Goal: Task Accomplishment & Management: Manage account settings

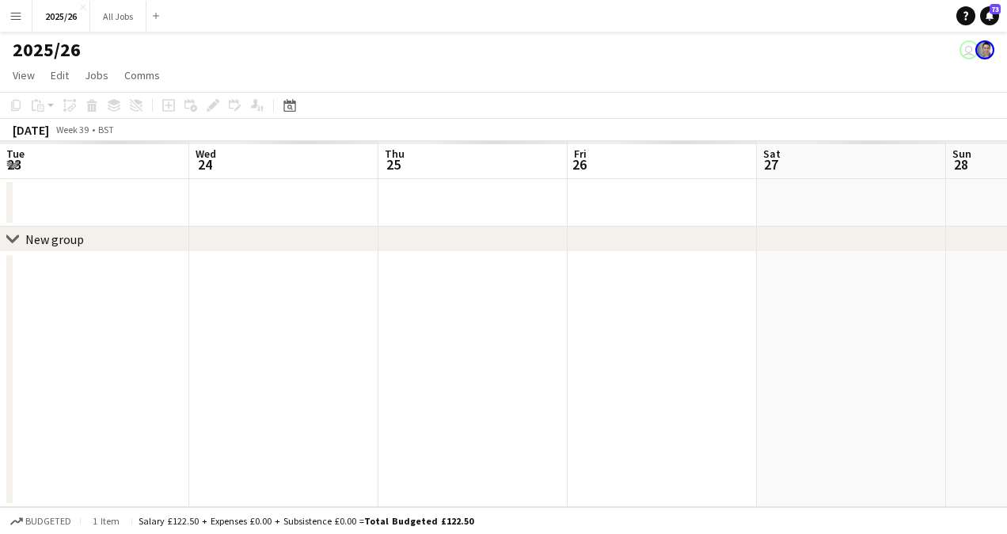
scroll to position [0, 689]
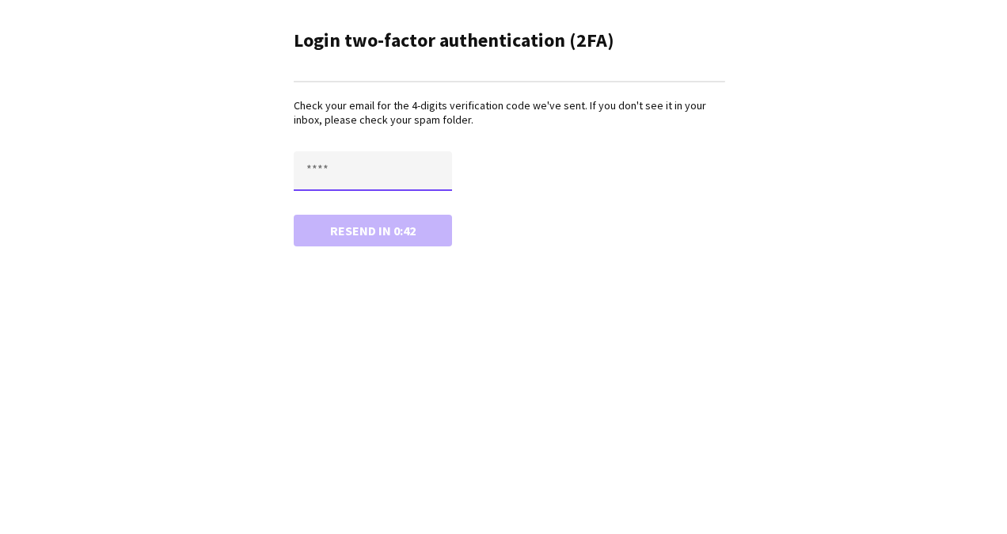
click at [375, 162] on input "text" at bounding box center [373, 171] width 158 height 40
type input "****"
click at [294, 215] on button "Confirm" at bounding box center [373, 231] width 158 height 32
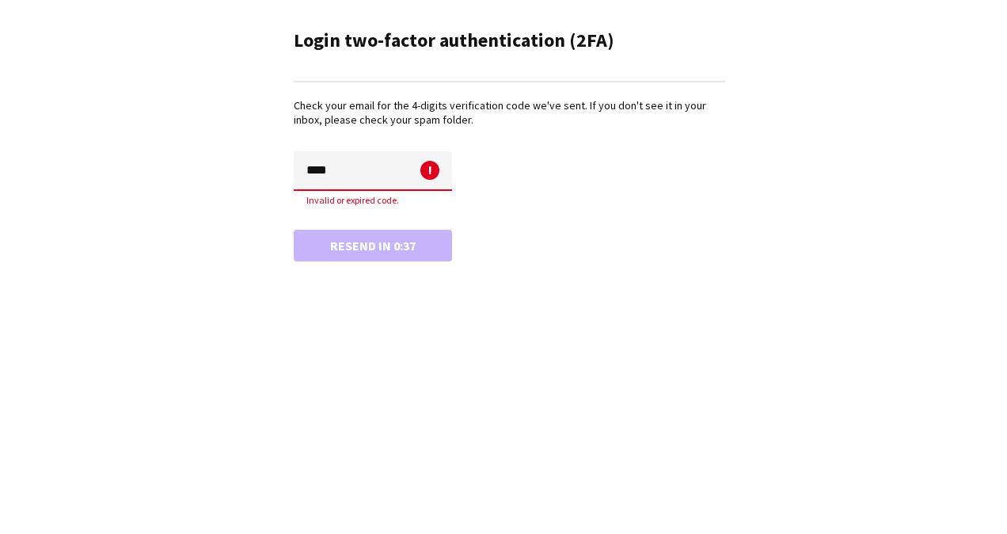
click at [569, 268] on main "Login two-factor authentication (2FA) Check your email for the 4-digits verific…" at bounding box center [503, 142] width 475 height 285
click at [401, 230] on div "Resend in 0:33" at bounding box center [510, 246] width 432 height 32
click at [400, 183] on input "****" at bounding box center [373, 171] width 158 height 40
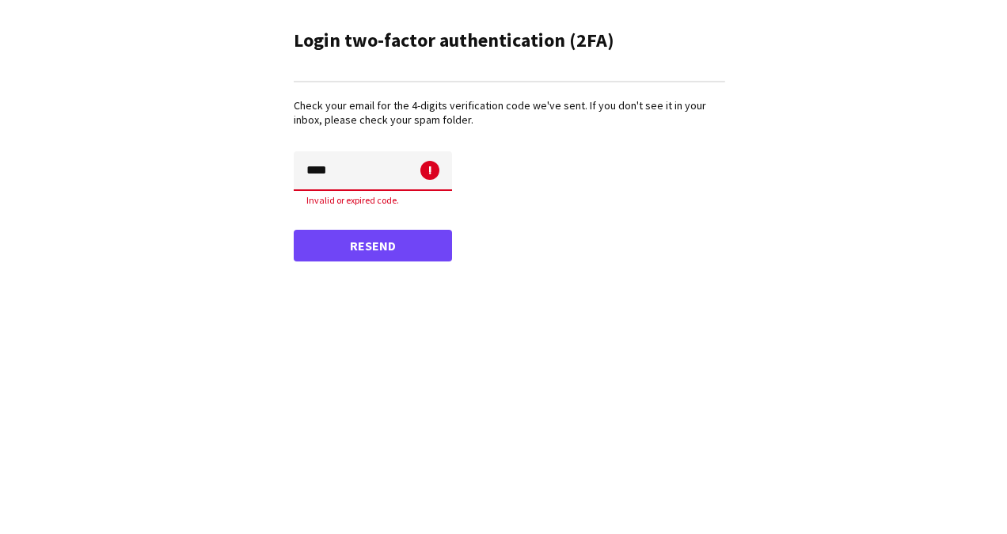
click at [397, 276] on main "Login two-factor authentication (2FA) Check your email for the 4-digits verific…" at bounding box center [503, 142] width 475 height 285
click at [399, 253] on button "Resend" at bounding box center [373, 246] width 158 height 32
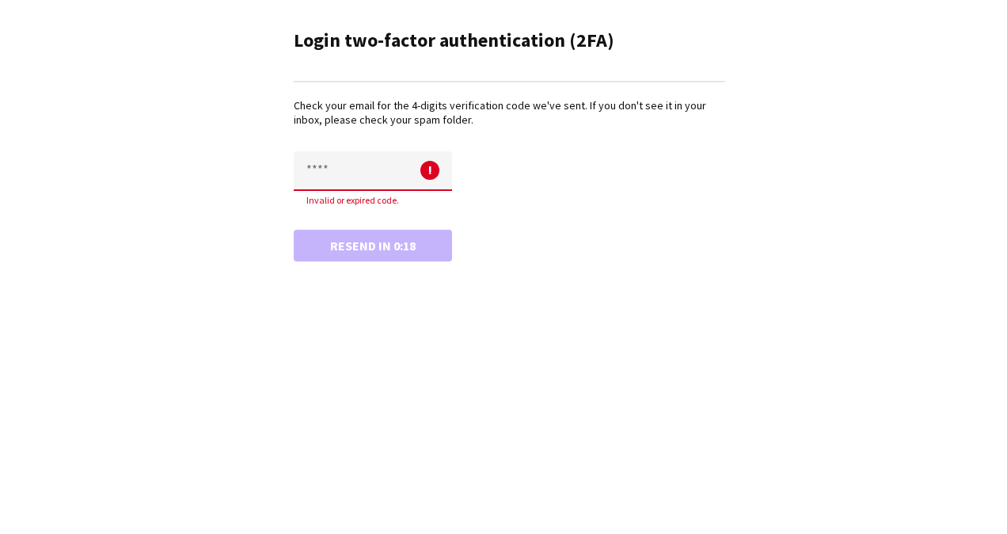
click at [375, 169] on input "text" at bounding box center [373, 171] width 158 height 40
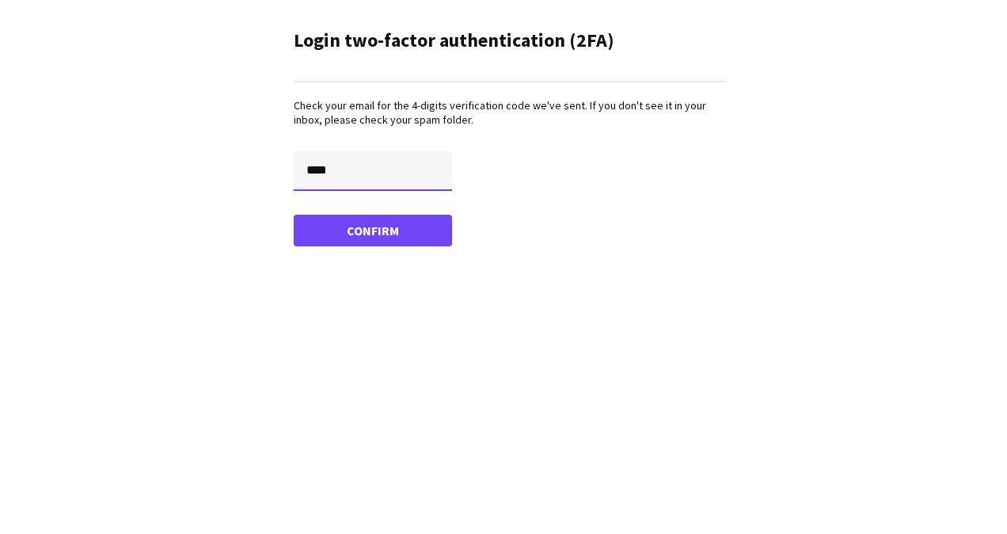
type input "****"
click at [294, 215] on button "Confirm" at bounding box center [373, 231] width 158 height 32
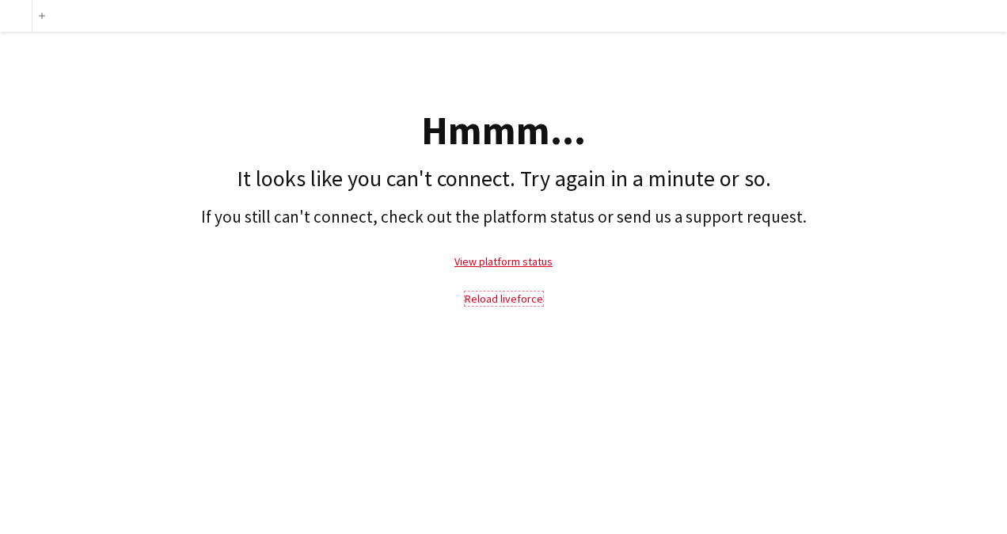
click at [517, 299] on link "Reload liveforce" at bounding box center [504, 298] width 78 height 14
click at [796, 317] on div "Hmmm... It looks like you can't connect. Try again in a minute or so. If you st…" at bounding box center [503, 178] width 1007 height 293
click at [524, 303] on link "Reload liveforce" at bounding box center [504, 298] width 78 height 14
click at [526, 299] on link "Reload liveforce" at bounding box center [504, 298] width 78 height 14
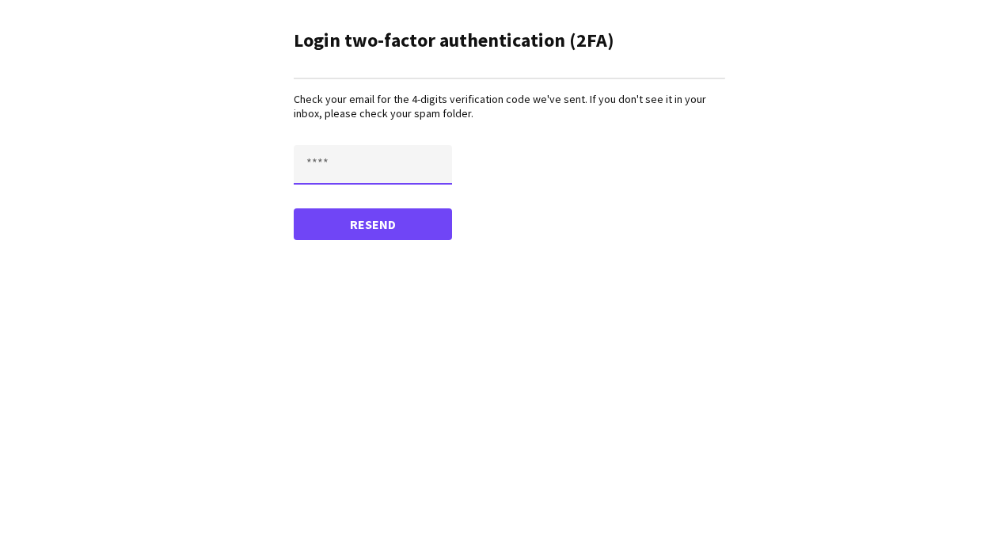
click at [378, 155] on input "text" at bounding box center [373, 165] width 158 height 40
click at [461, 93] on p "Check your email for the 4-digits verification code we've sent. If you don't se…" at bounding box center [510, 106] width 432 height 29
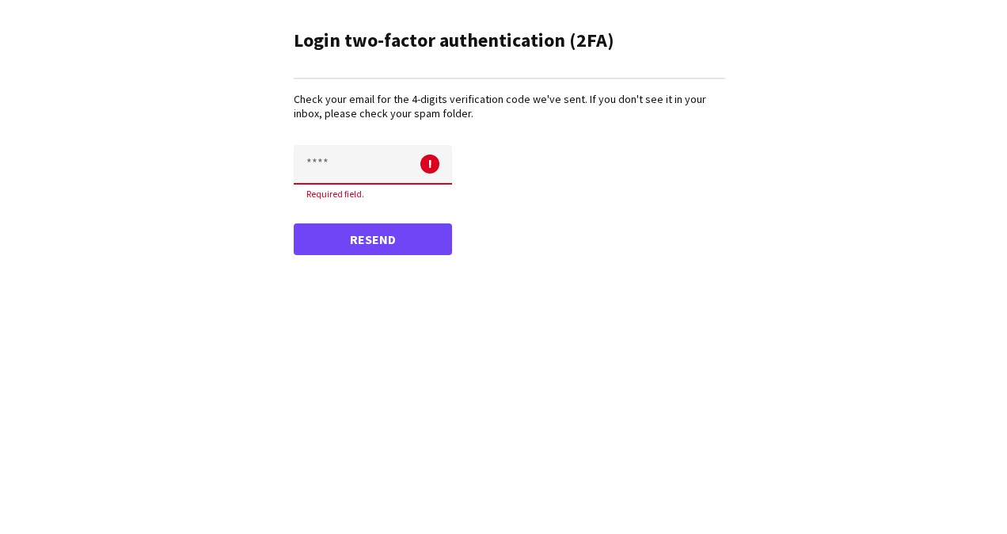
click at [352, 158] on input "text" at bounding box center [373, 165] width 158 height 40
click at [307, 244] on button "Resend" at bounding box center [373, 239] width 158 height 32
click at [333, 173] on input "text" at bounding box center [373, 165] width 158 height 40
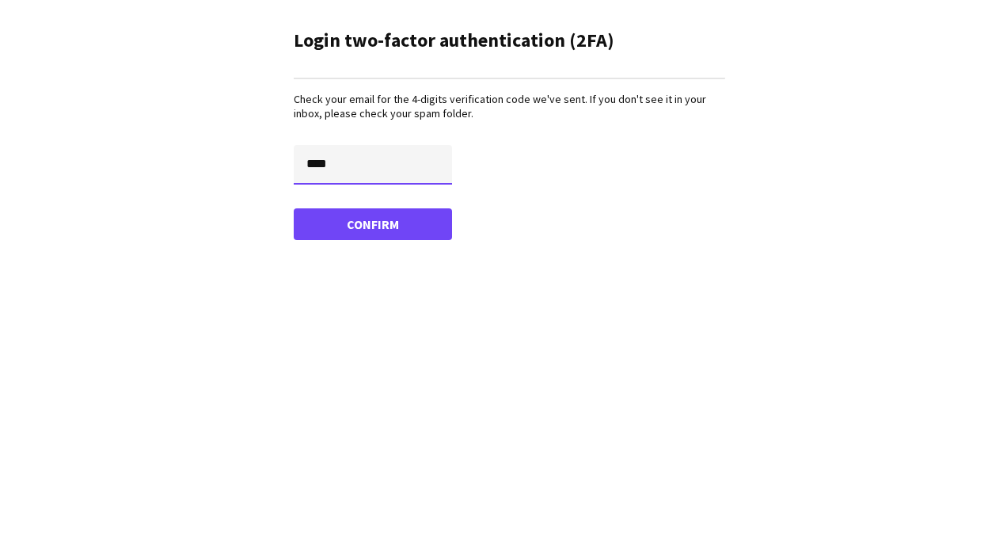
type input "****"
click at [294, 208] on button "Confirm" at bounding box center [373, 224] width 158 height 32
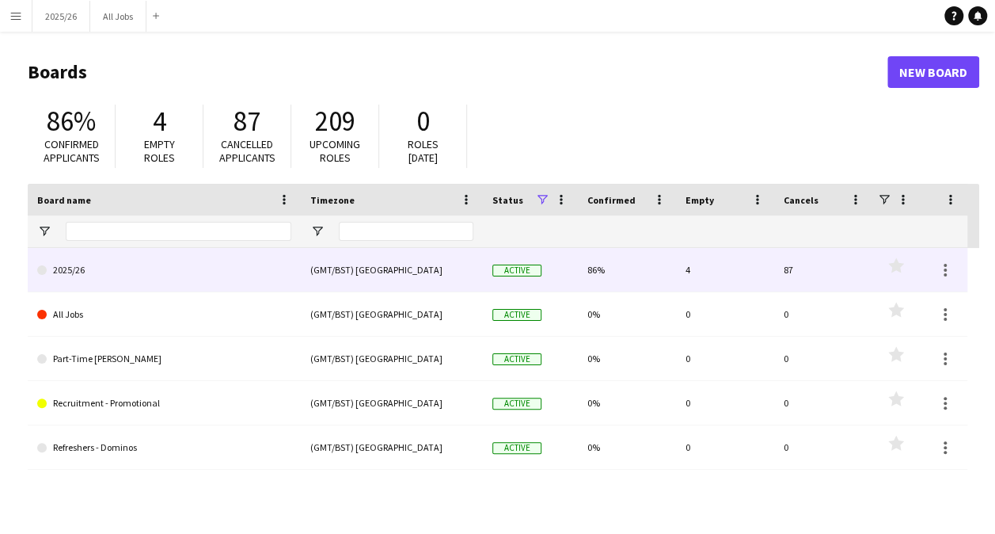
click at [324, 260] on div "(GMT/BST) London" at bounding box center [392, 270] width 182 height 44
click at [299, 258] on div "2025/26" at bounding box center [164, 270] width 273 height 44
click at [323, 279] on div "(GMT/BST) London" at bounding box center [392, 270] width 182 height 44
click at [393, 277] on div "(GMT/BST) London" at bounding box center [392, 270] width 182 height 44
click at [92, 266] on link "2025/26" at bounding box center [164, 270] width 254 height 44
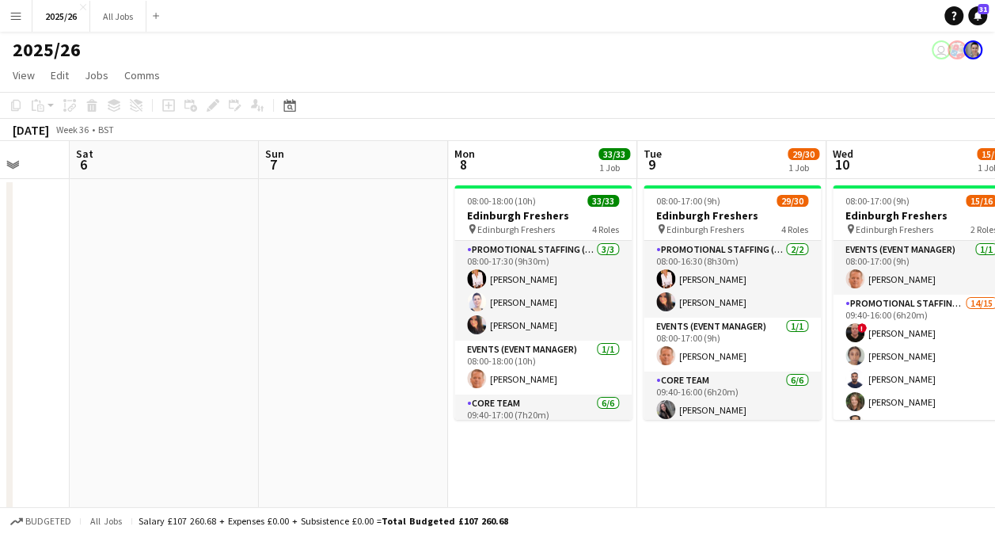
scroll to position [0, 561]
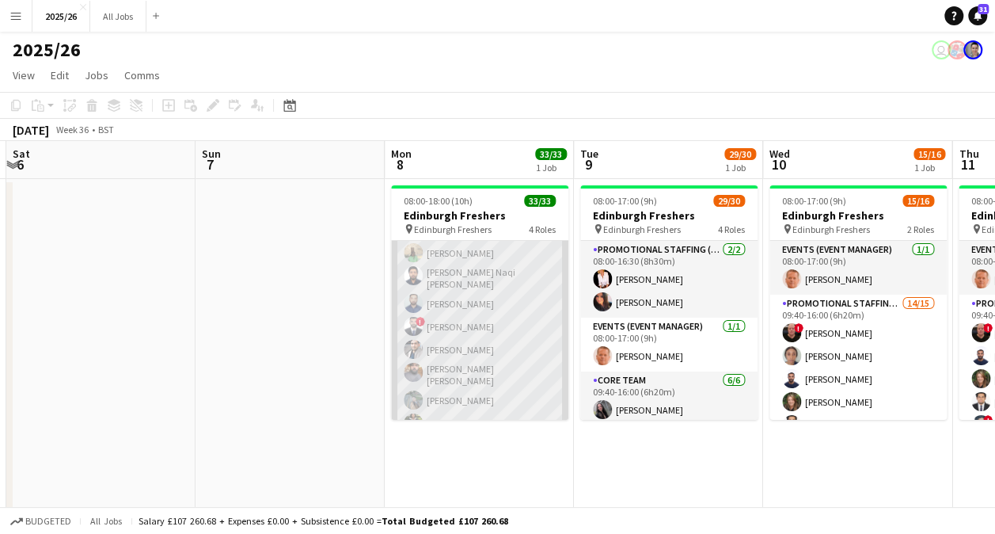
click at [466, 341] on app-card-role "Promotional Staffing (Brand Ambassadors) 23/23 09:40-17:00 (7h20m) ! George Dic…" at bounding box center [479, 363] width 177 height 573
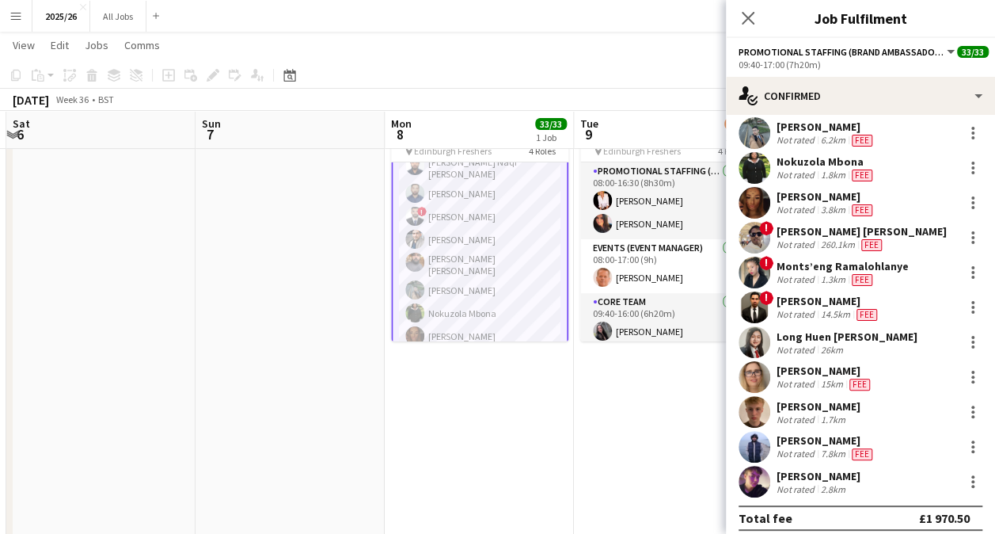
scroll to position [524, 0]
click at [493, 238] on app-card-role "Promotional Staffing (Brand Ambassadors) 23/23 09:40-17:00 (7h20m) ! George Dic…" at bounding box center [479, 253] width 177 height 576
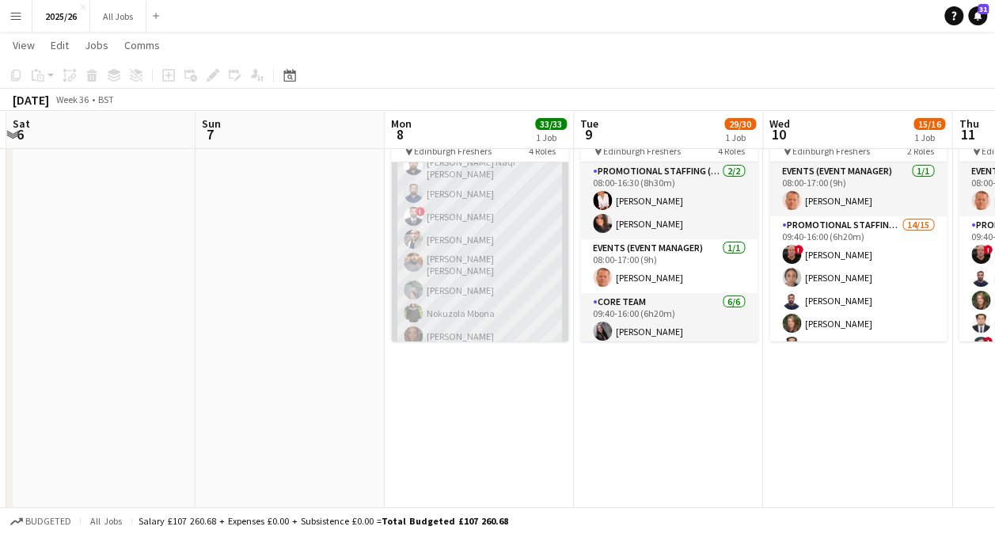
click at [494, 234] on app-card-role "Promotional Staffing (Brand Ambassadors) 23/23 09:40-17:00 (7h20m) ! George Dic…" at bounding box center [479, 253] width 177 height 573
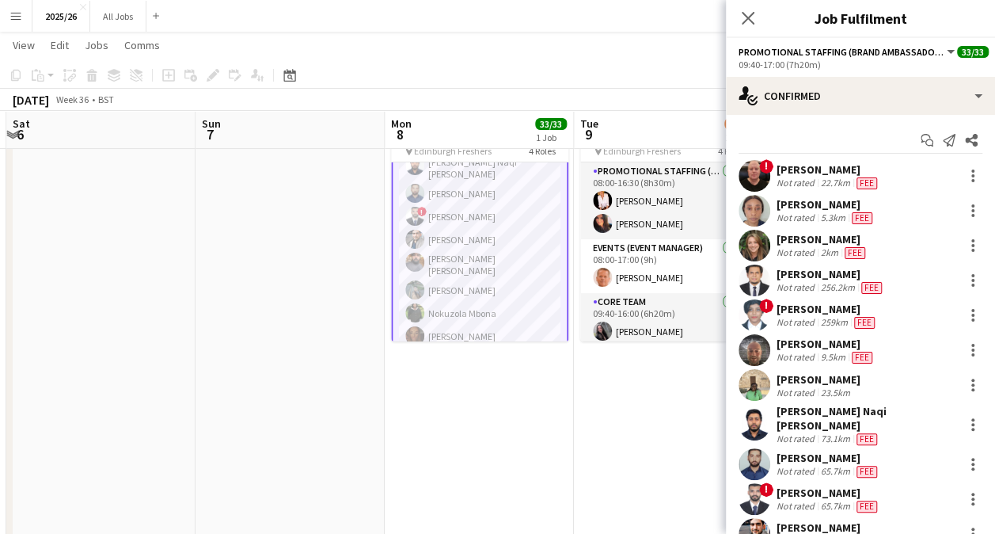
scroll to position [57, 0]
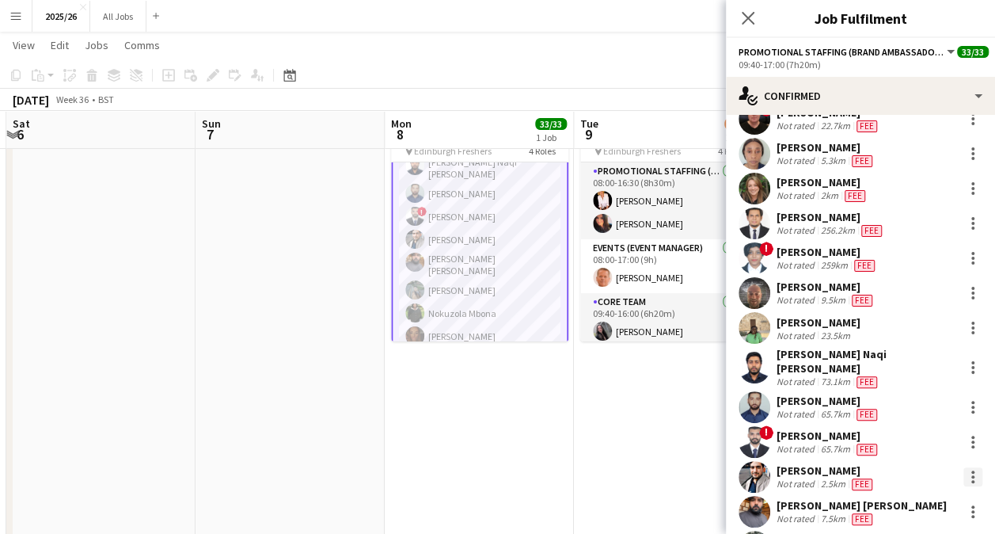
click at [972, 480] on div at bounding box center [973, 481] width 3 height 3
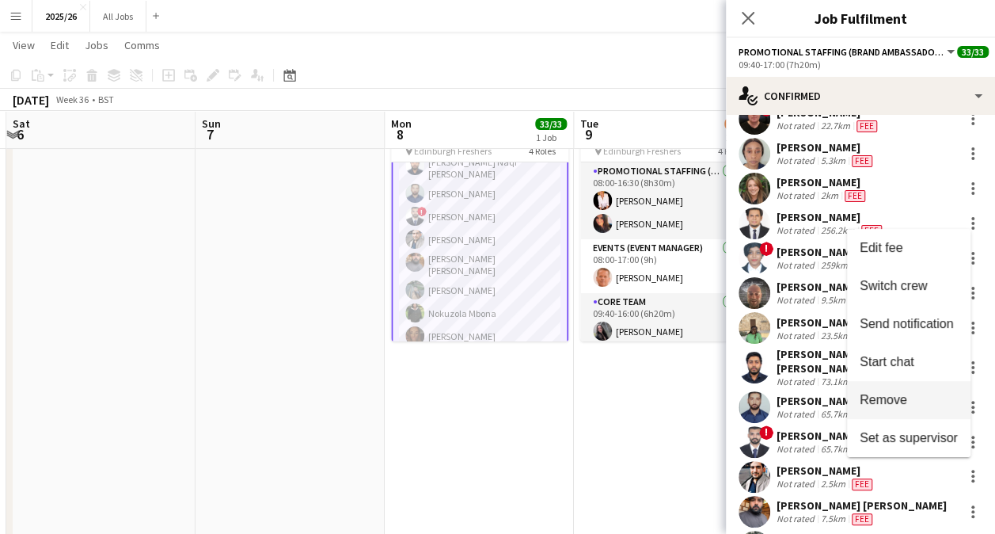
click at [910, 407] on button "Remove" at bounding box center [909, 400] width 124 height 38
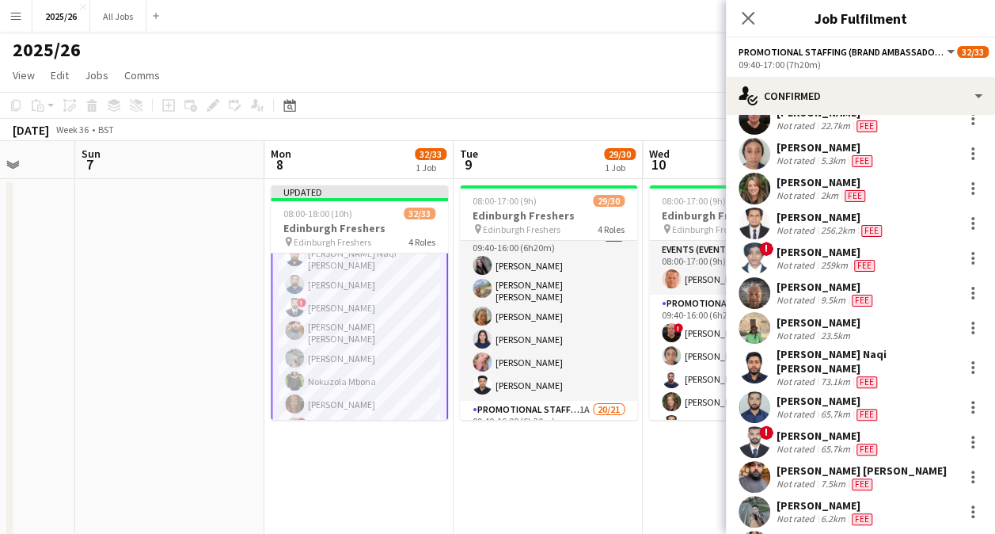
scroll to position [152, 0]
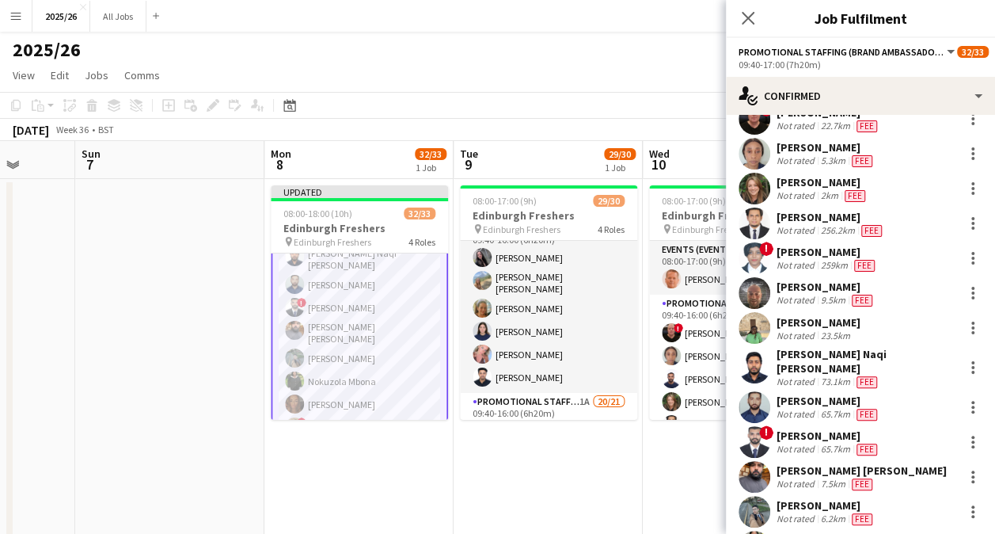
click at [516, 328] on app-card-role "Core Team 6/6 09:40-16:00 (6h20m) Charlotte Newell RACHEL ELIZABETH BROWN Liann…" at bounding box center [548, 305] width 177 height 173
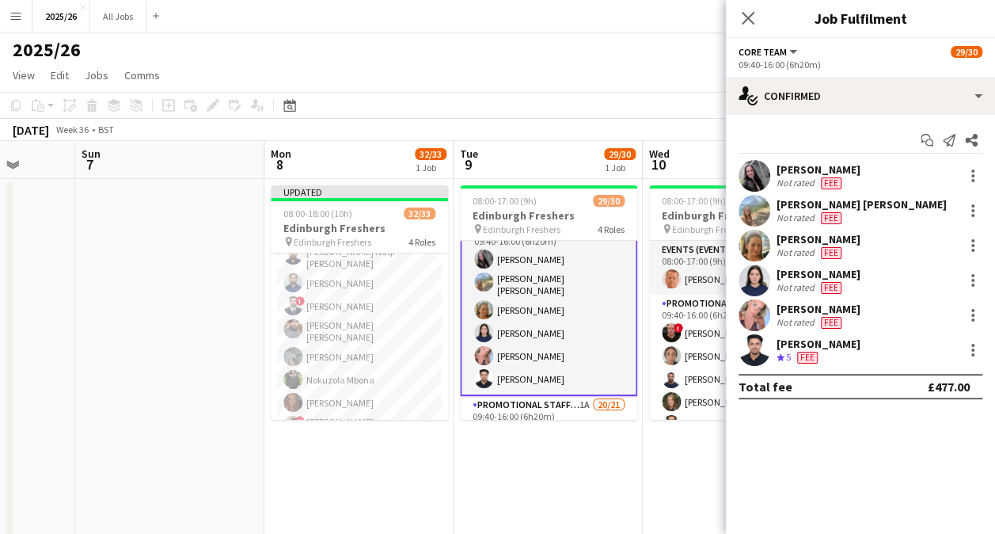
scroll to position [523, 0]
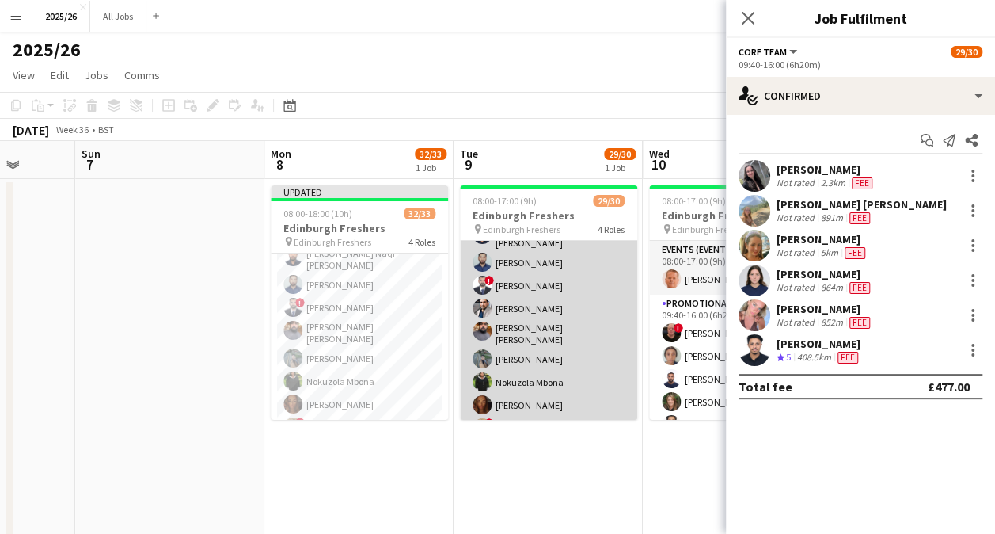
click at [572, 292] on app-card-role "Promotional Staffing (Brand Ambassadors) 1A 20/21 09:40-16:00 (6h20m) ! George …" at bounding box center [548, 276] width 177 height 527
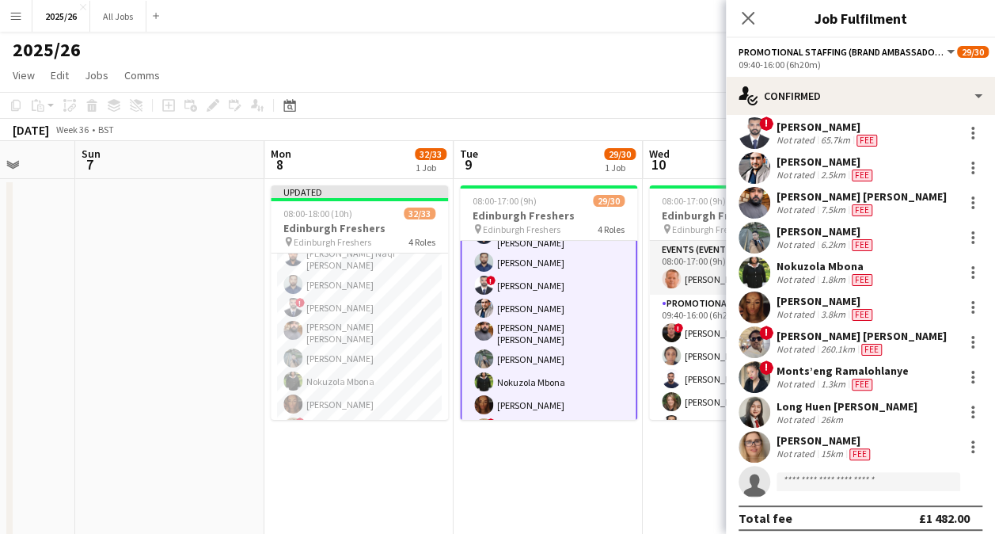
scroll to position [327, 0]
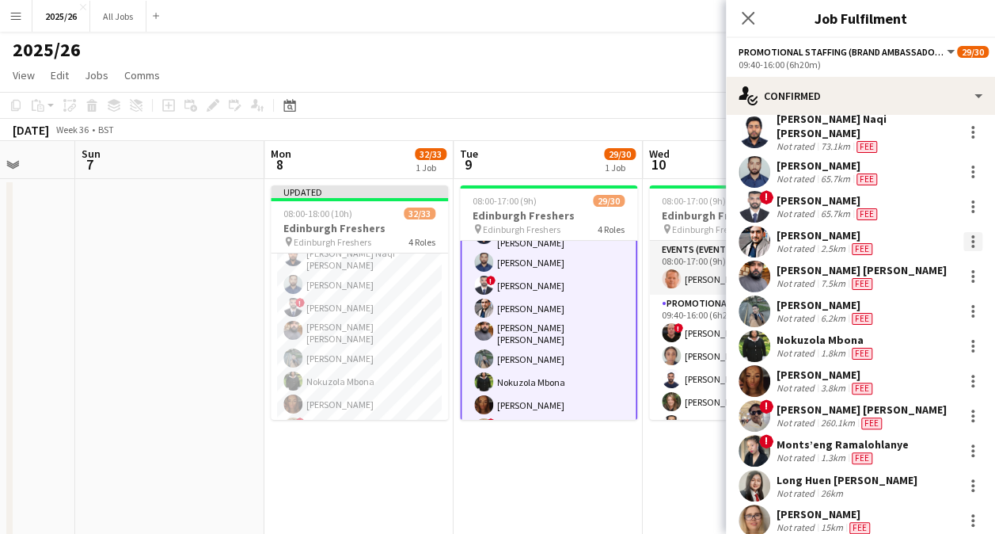
click at [964, 232] on div at bounding box center [973, 241] width 19 height 19
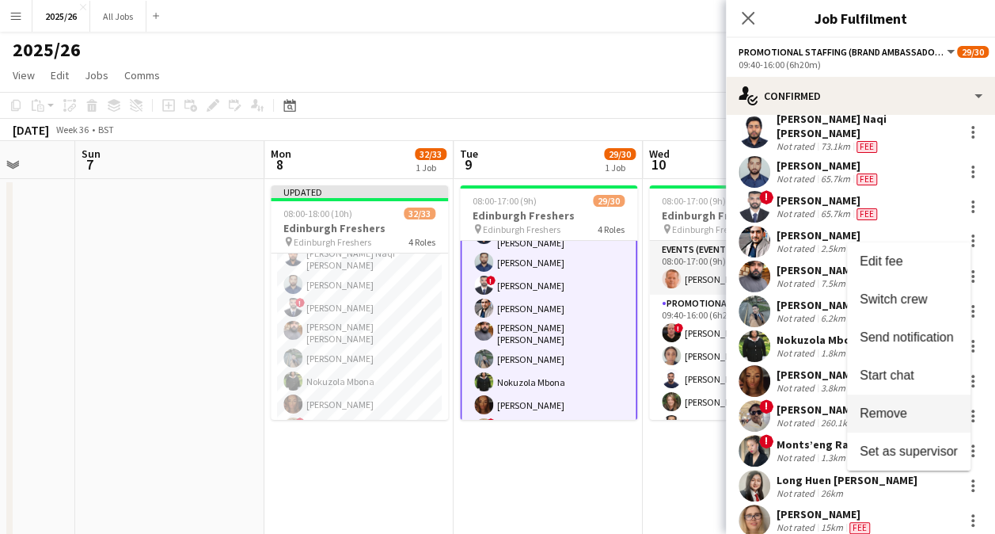
click at [907, 411] on span "Remove" at bounding box center [909, 412] width 98 height 14
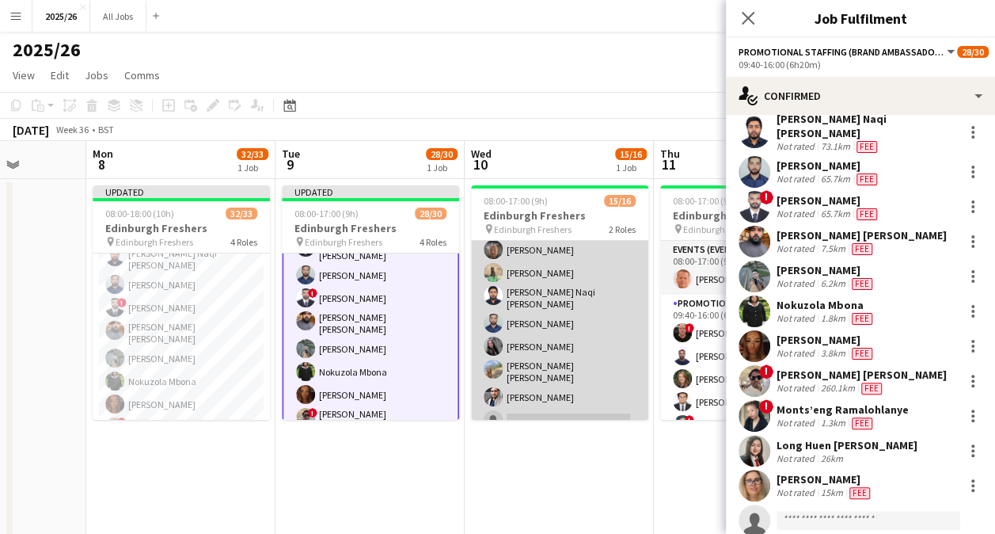
scroll to position [245, 0]
click at [551, 382] on app-card-role "Promotional Staffing (Brand Ambassadors) 14/15 09:40-16:00 (6h20m) ! George Dic…" at bounding box center [559, 242] width 177 height 385
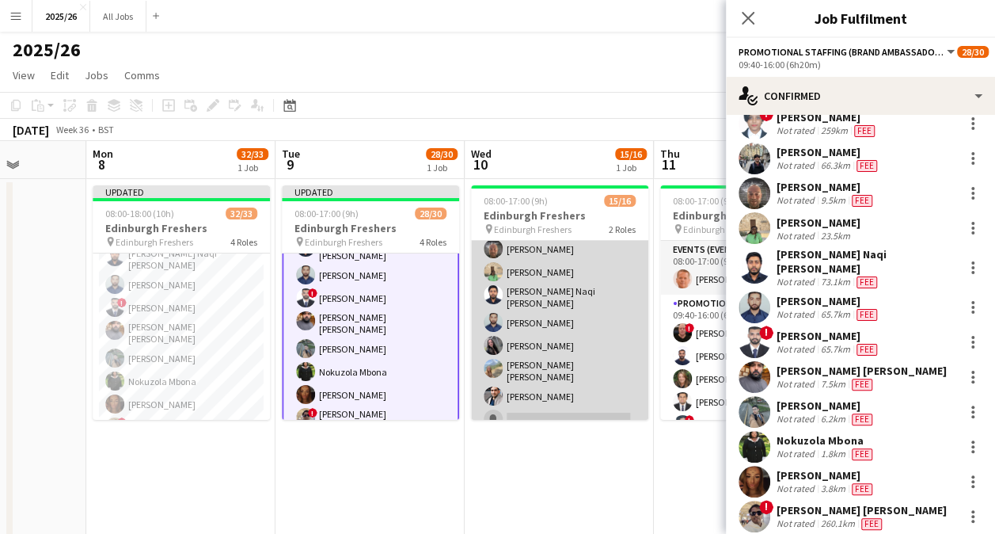
scroll to position [246, 0]
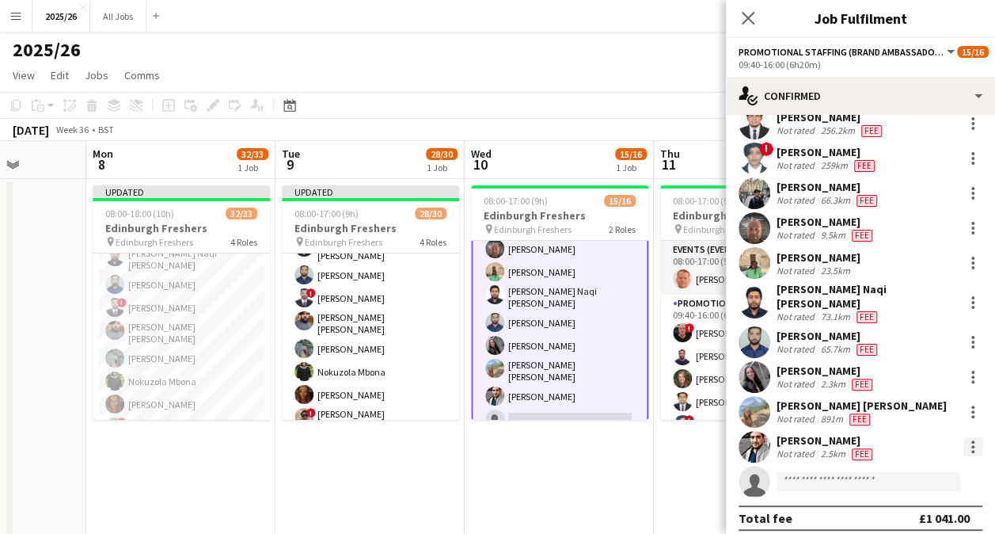
click at [964, 444] on div at bounding box center [973, 446] width 19 height 19
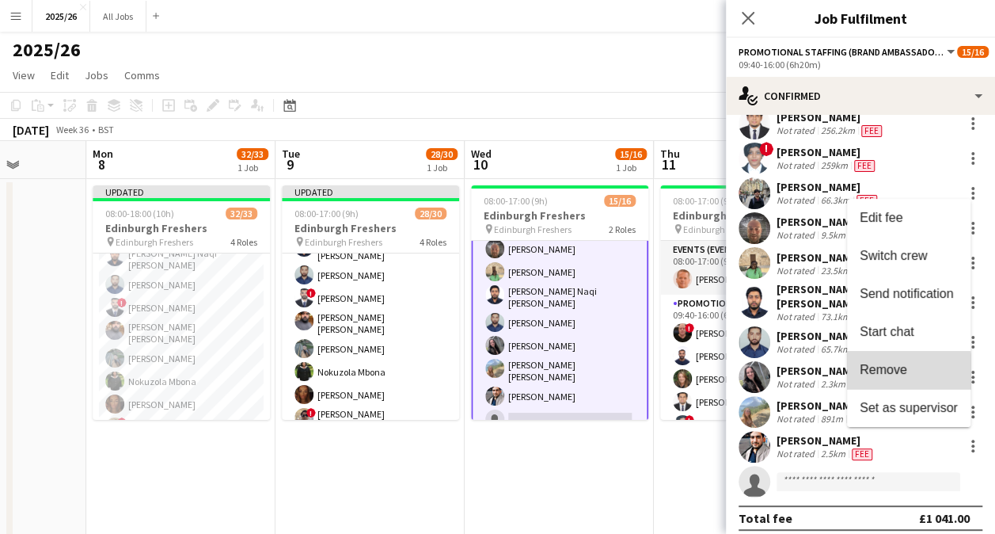
click at [900, 372] on span "Remove" at bounding box center [884, 369] width 48 height 13
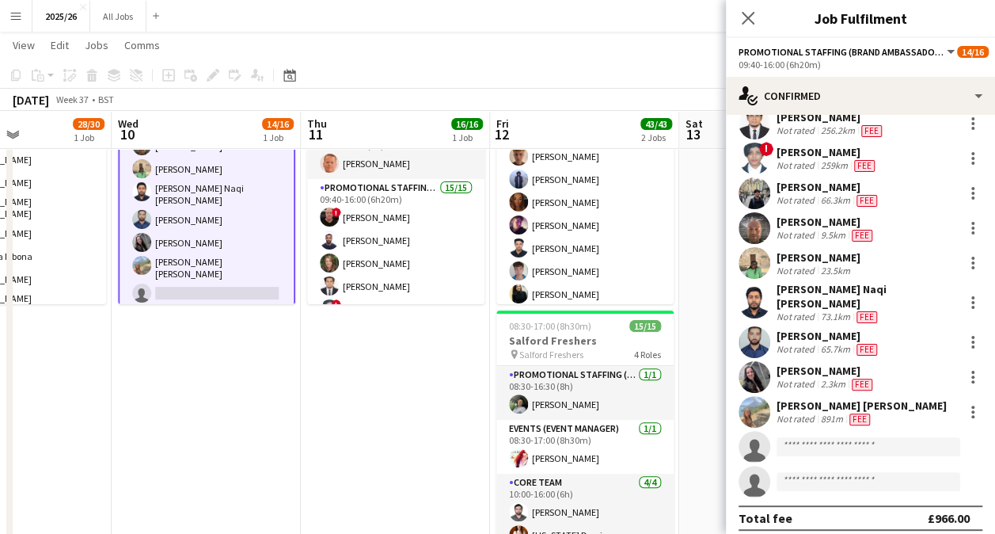
scroll to position [122, 0]
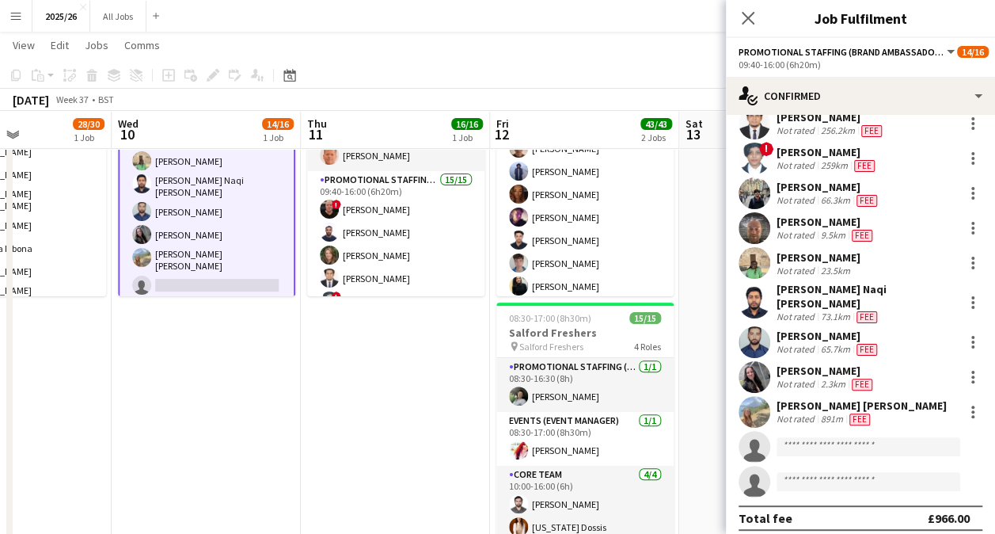
click at [751, 8] on div "Close pop-in" at bounding box center [748, 18] width 44 height 36
click at [746, 11] on icon "Close pop-in" at bounding box center [747, 17] width 15 height 15
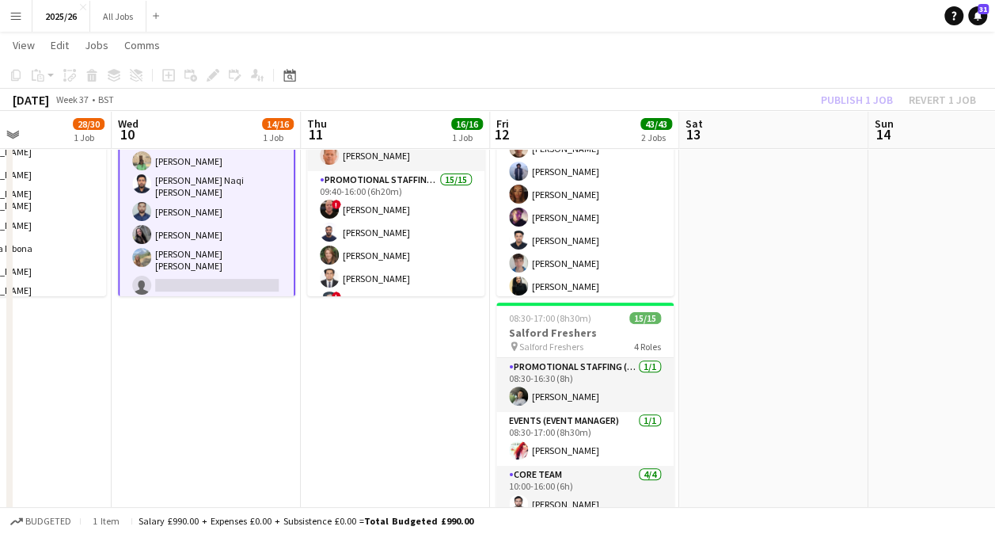
click at [869, 97] on div "Publish 1 job Revert 1 job" at bounding box center [898, 99] width 193 height 21
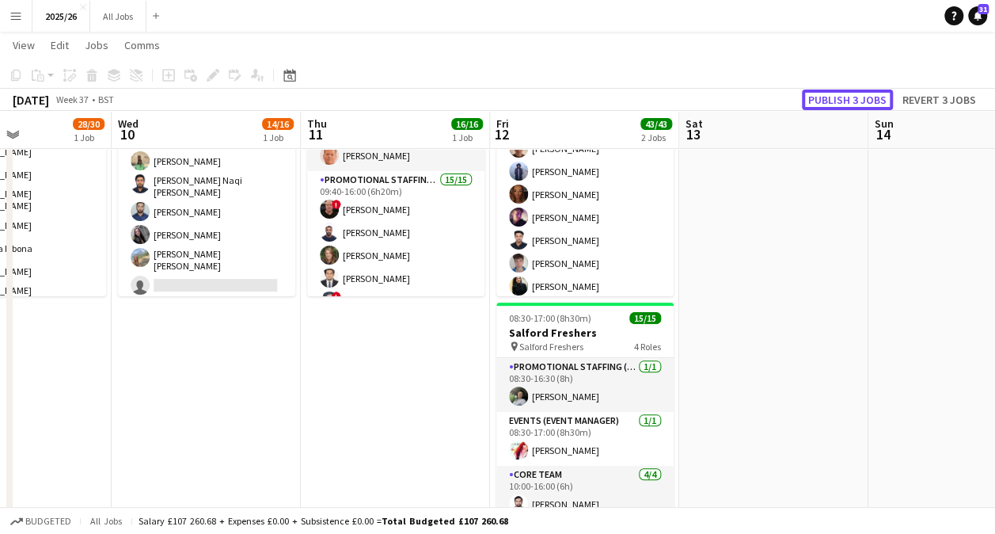
click at [869, 97] on button "Publish 3 jobs" at bounding box center [847, 99] width 91 height 21
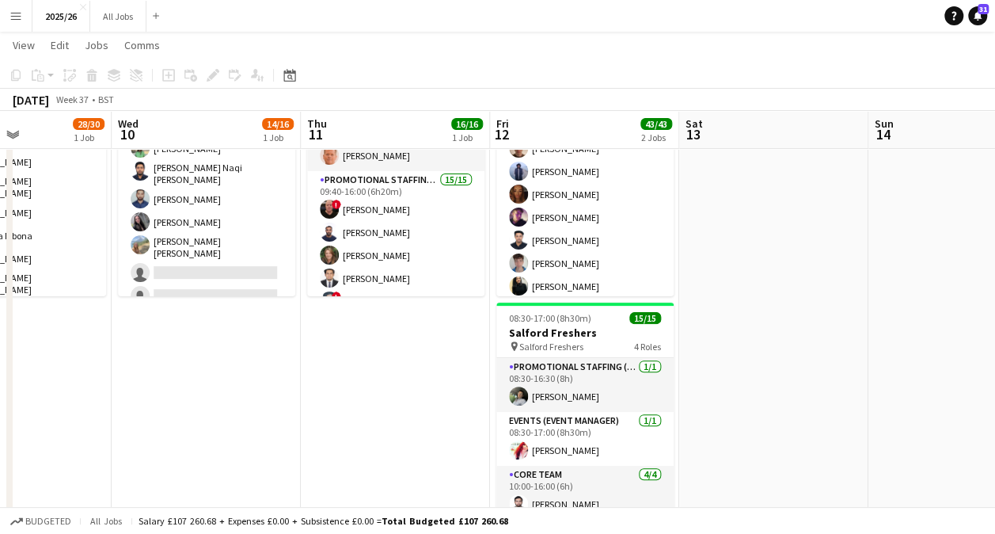
click at [19, 14] on app-icon "Menu" at bounding box center [16, 16] width 13 height 13
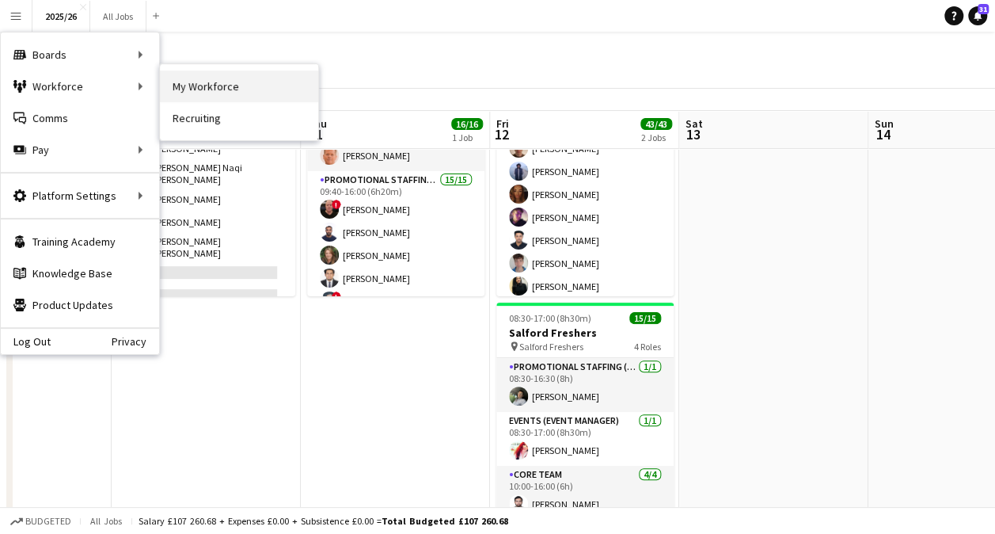
click at [201, 87] on link "My Workforce" at bounding box center [239, 86] width 158 height 32
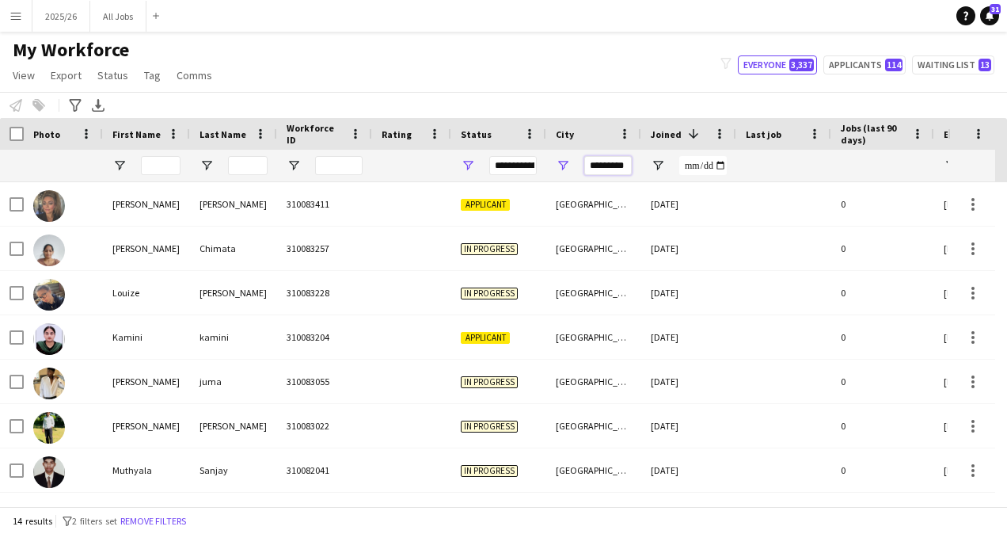
click at [611, 163] on input "*********" at bounding box center [608, 165] width 48 height 19
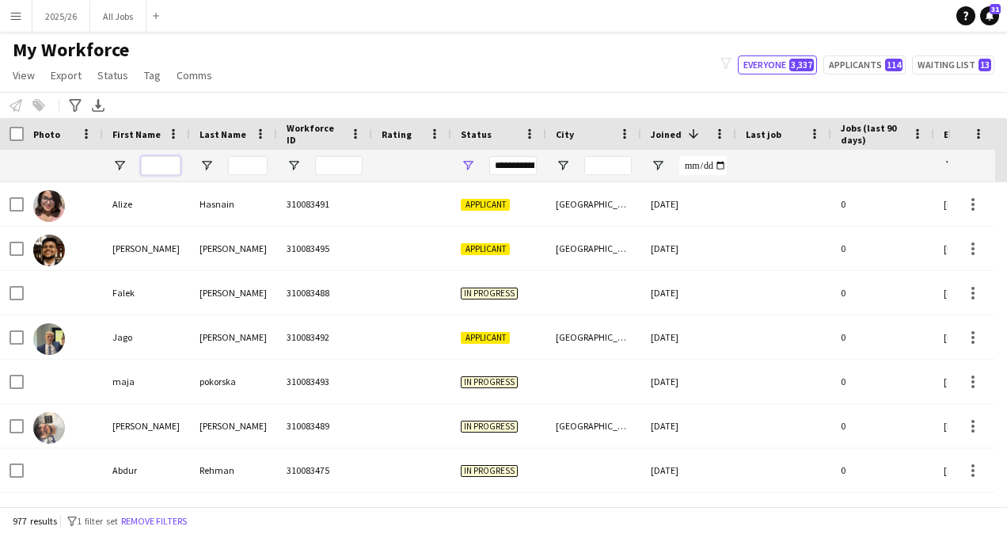
click at [171, 160] on input "First Name Filter Input" at bounding box center [161, 165] width 40 height 19
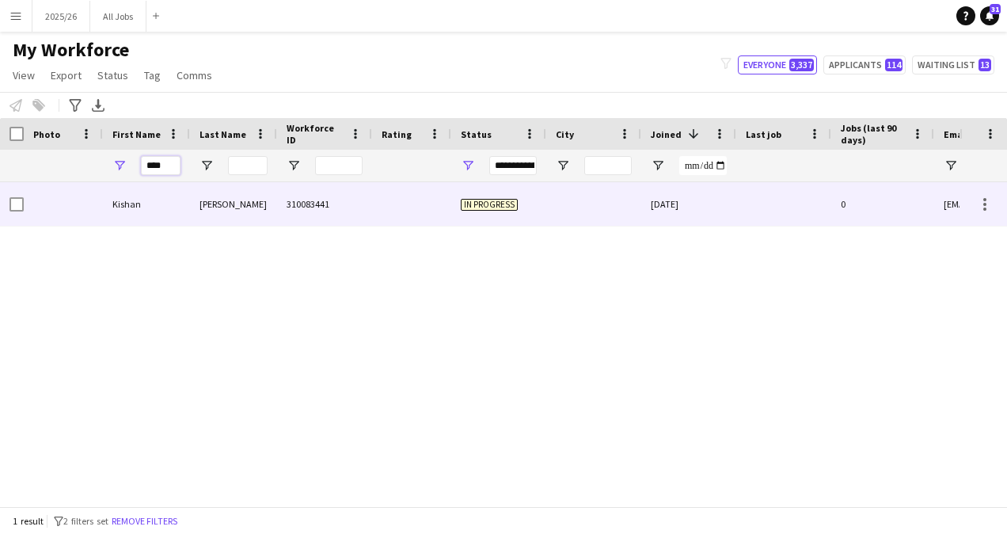
type input "****"
click at [241, 215] on div "Meesala" at bounding box center [233, 204] width 87 height 44
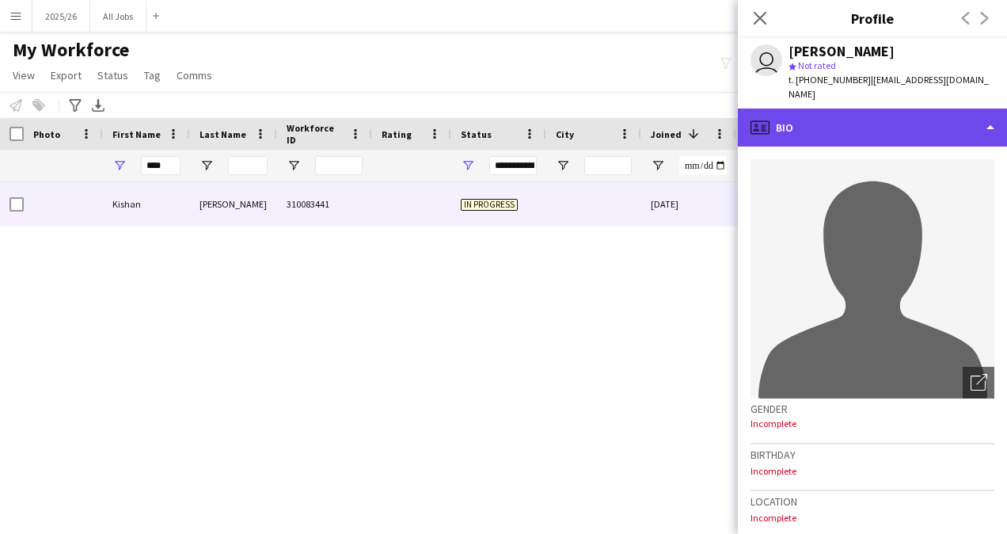
click at [829, 125] on div "profile Bio" at bounding box center [872, 127] width 269 height 38
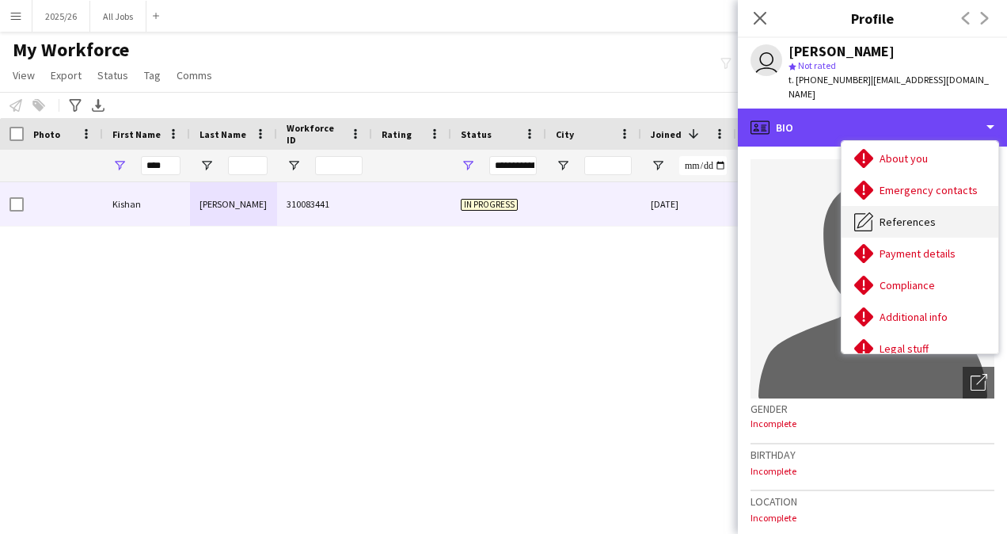
scroll to position [105, 0]
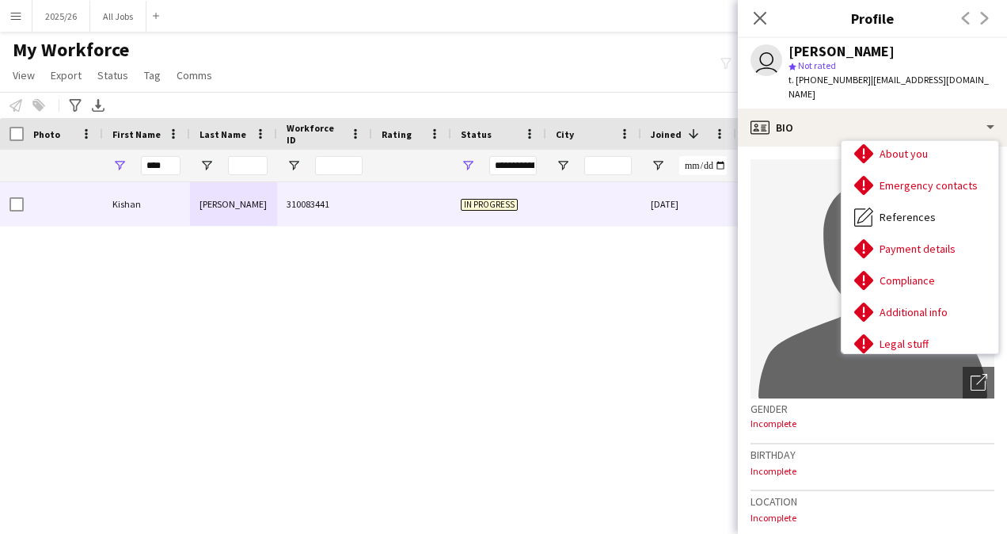
click at [391, 89] on div "My Workforce View Views Default view New view Update view Delete view Edit name…" at bounding box center [503, 65] width 1007 height 54
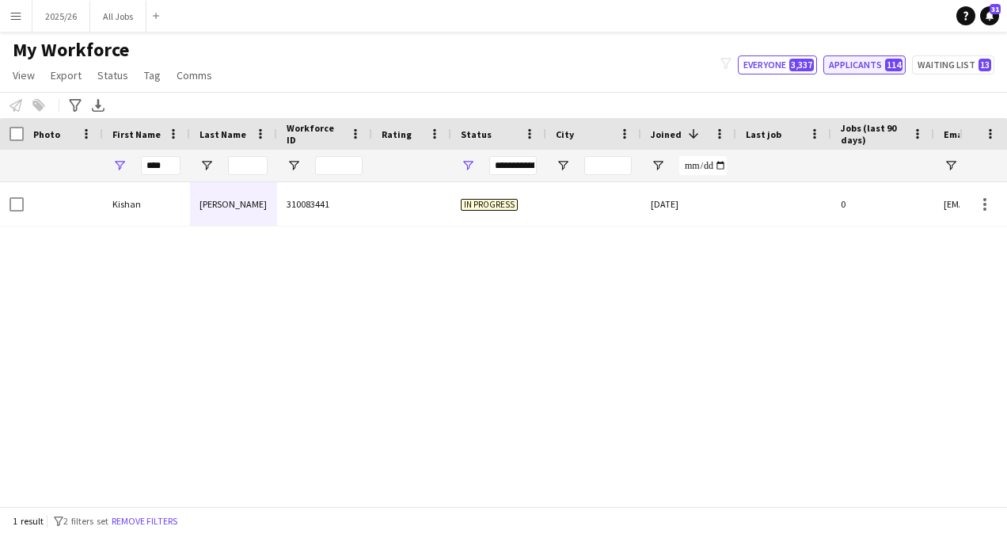
click at [892, 73] on button "Applicants 114" at bounding box center [865, 64] width 82 height 19
type input "**********"
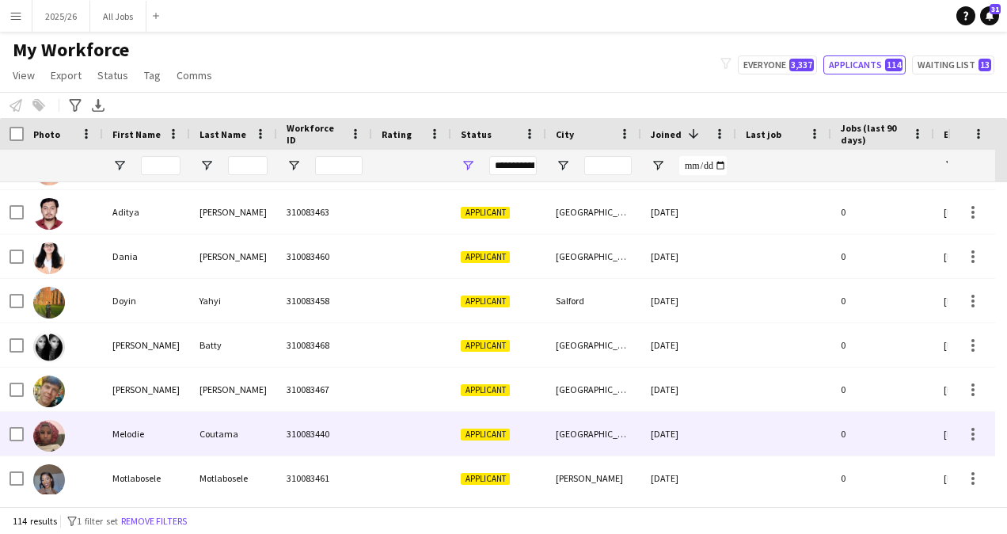
scroll to position [238, 0]
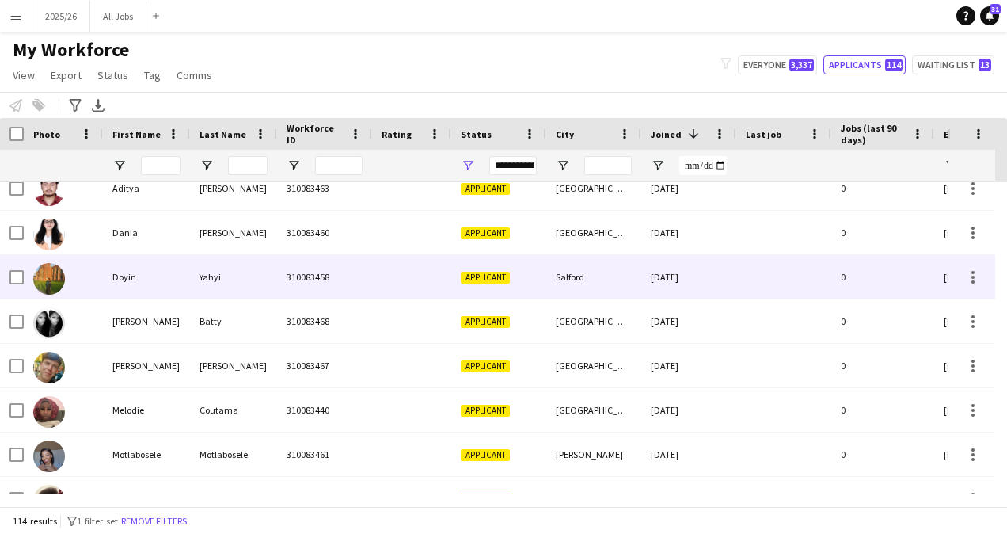
click at [398, 276] on div at bounding box center [411, 277] width 79 height 44
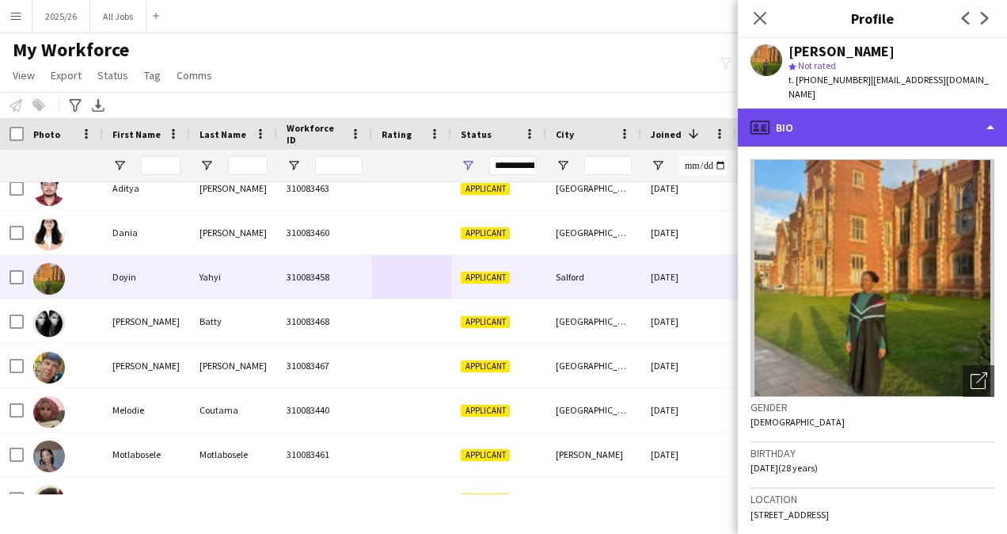
click at [916, 119] on div "profile Bio" at bounding box center [872, 127] width 269 height 38
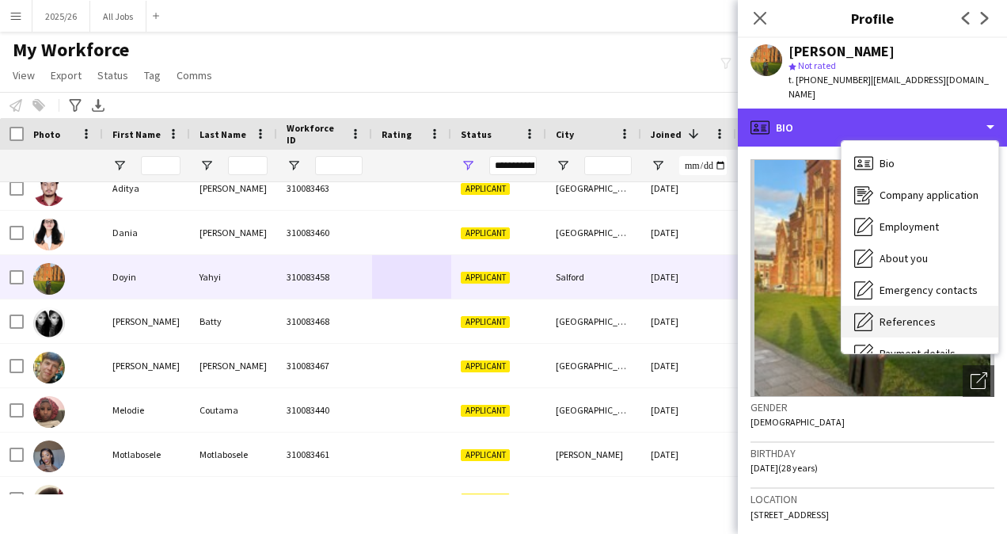
scroll to position [181, 0]
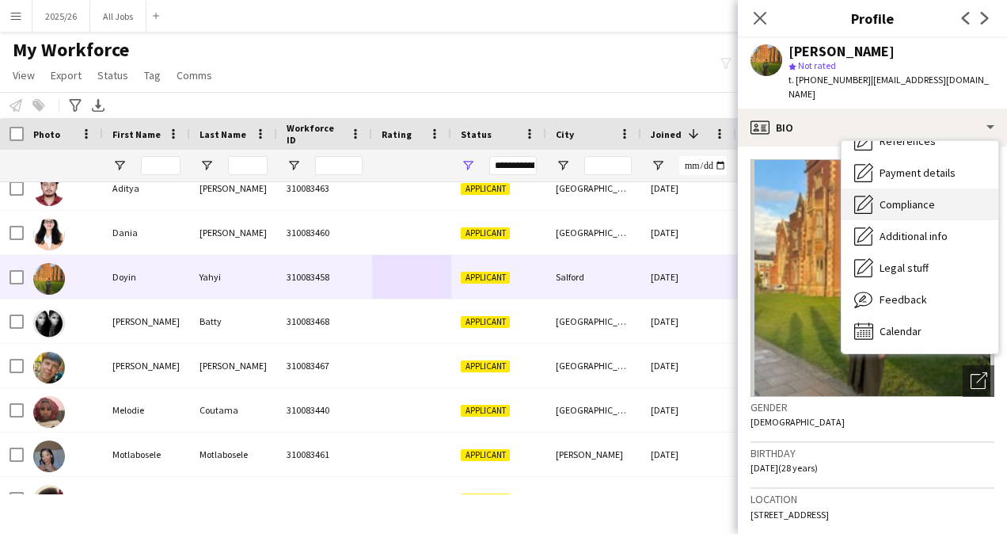
click at [890, 197] on span "Compliance" at bounding box center [907, 204] width 55 height 14
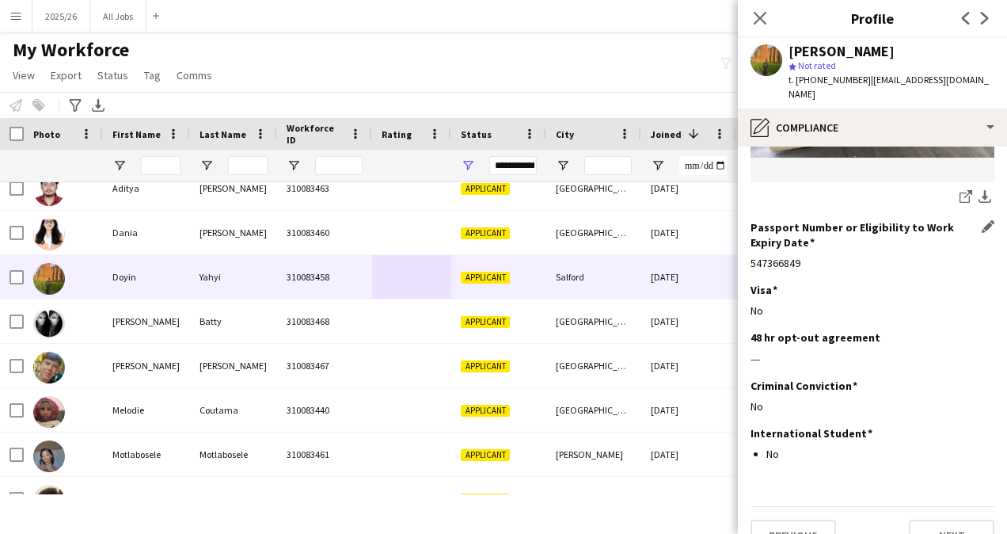
scroll to position [0, 0]
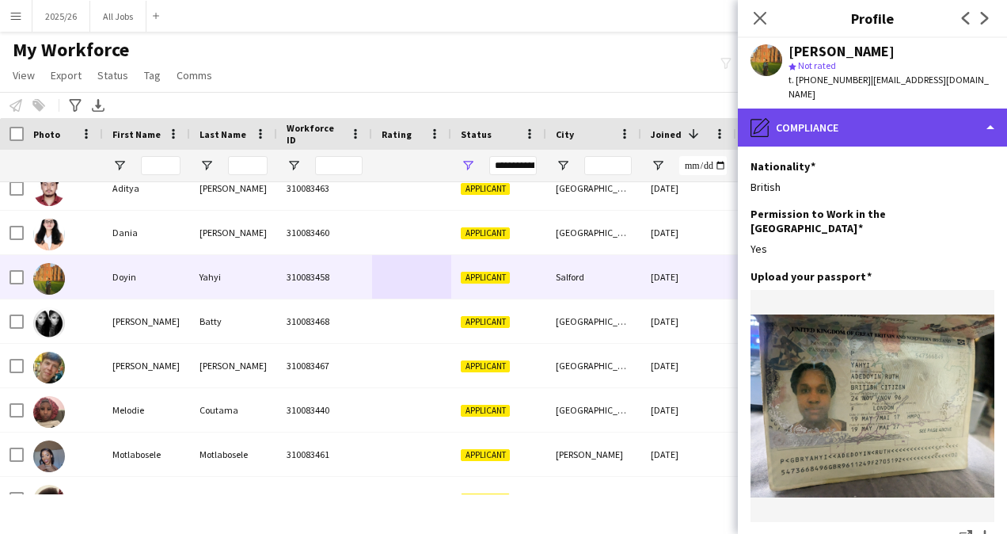
click at [860, 108] on div "pencil4 Compliance" at bounding box center [872, 127] width 269 height 38
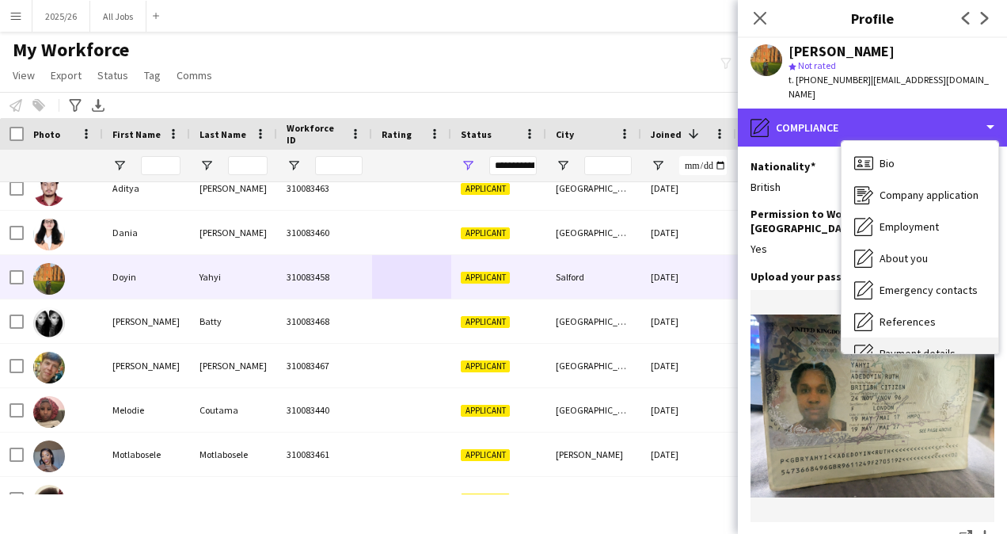
scroll to position [2, 0]
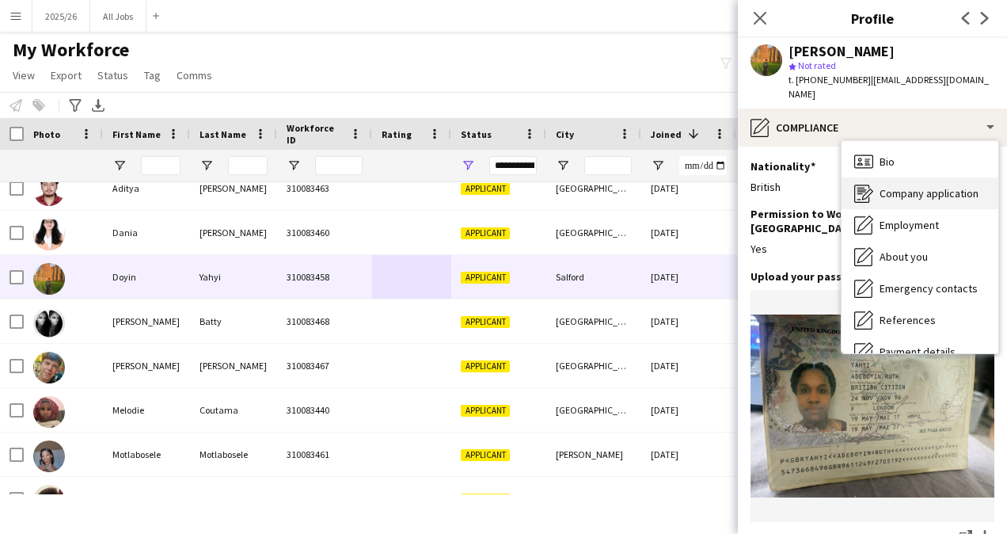
click at [933, 186] on span "Company application" at bounding box center [929, 193] width 99 height 14
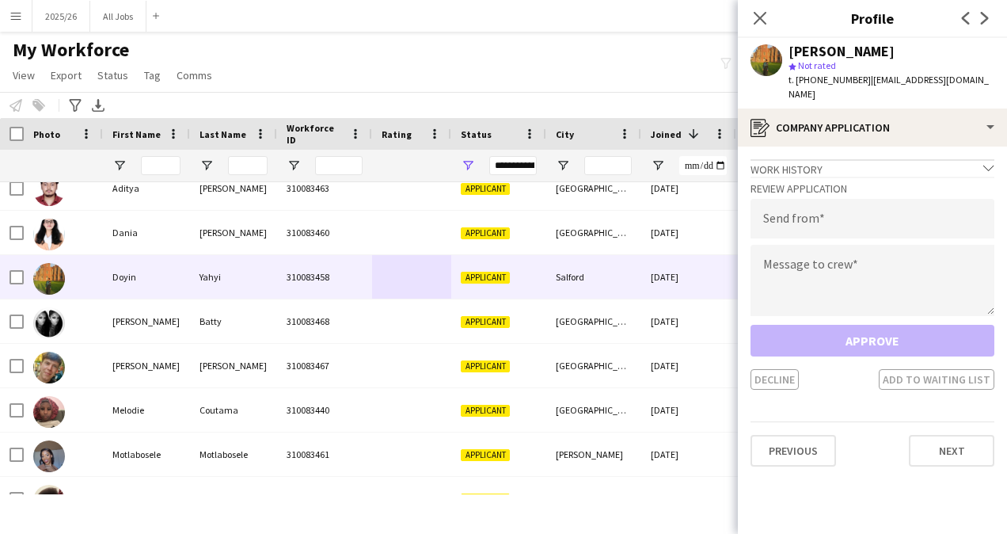
click at [859, 146] on app-crew-profile-application "Work history chevron-down Incomplete Review Application Send from Message to cr…" at bounding box center [872, 339] width 269 height 387
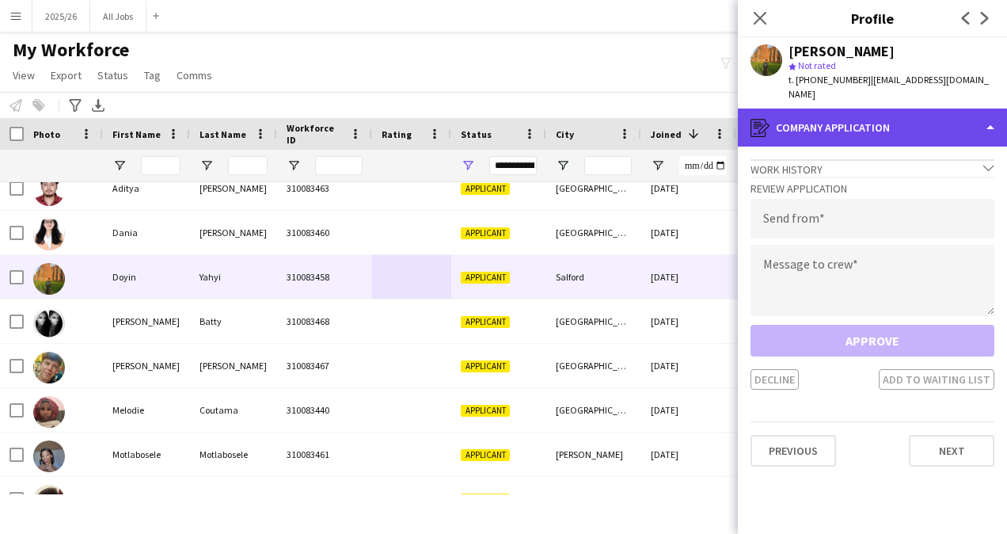
click at [878, 123] on div "register Company application" at bounding box center [872, 127] width 269 height 38
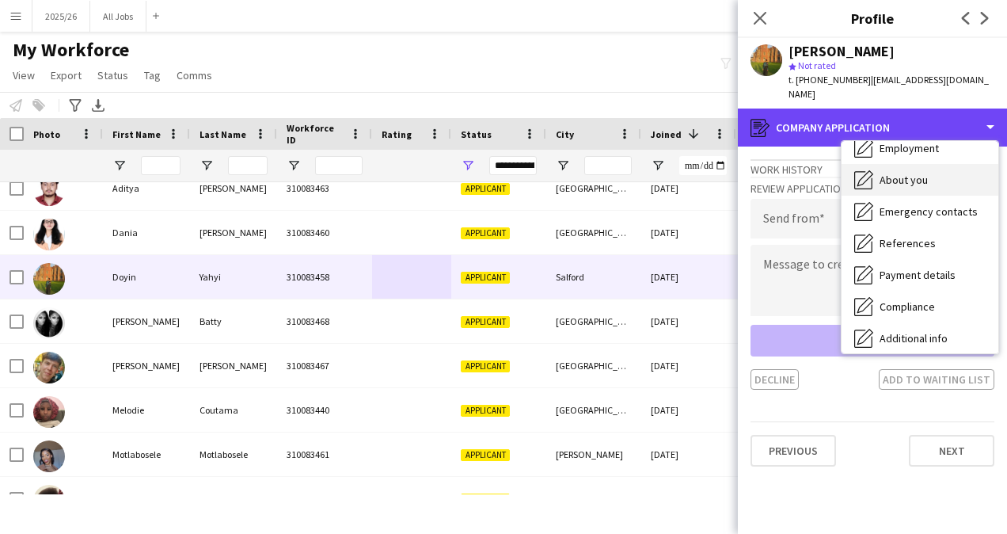
scroll to position [102, 0]
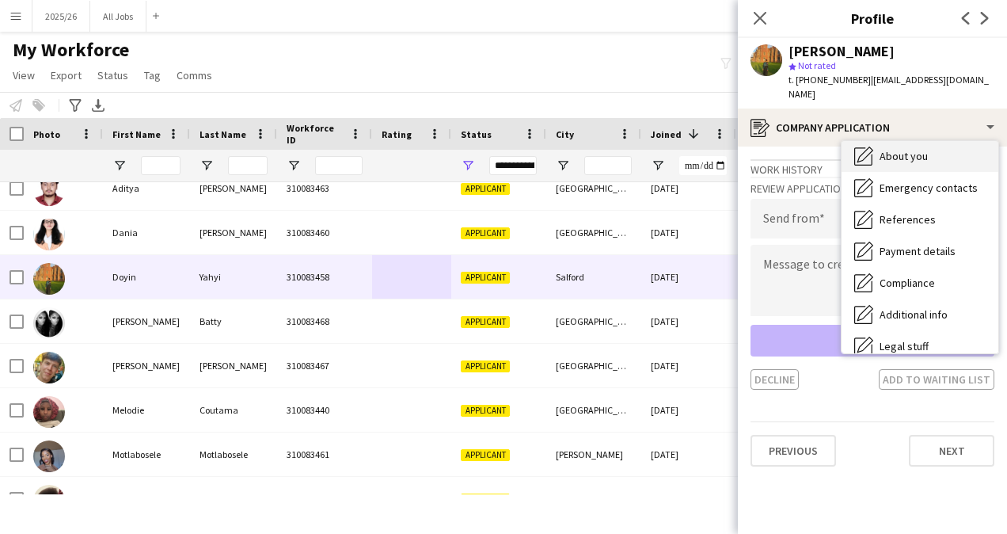
click at [908, 267] on div "Compliance Compliance" at bounding box center [920, 283] width 157 height 32
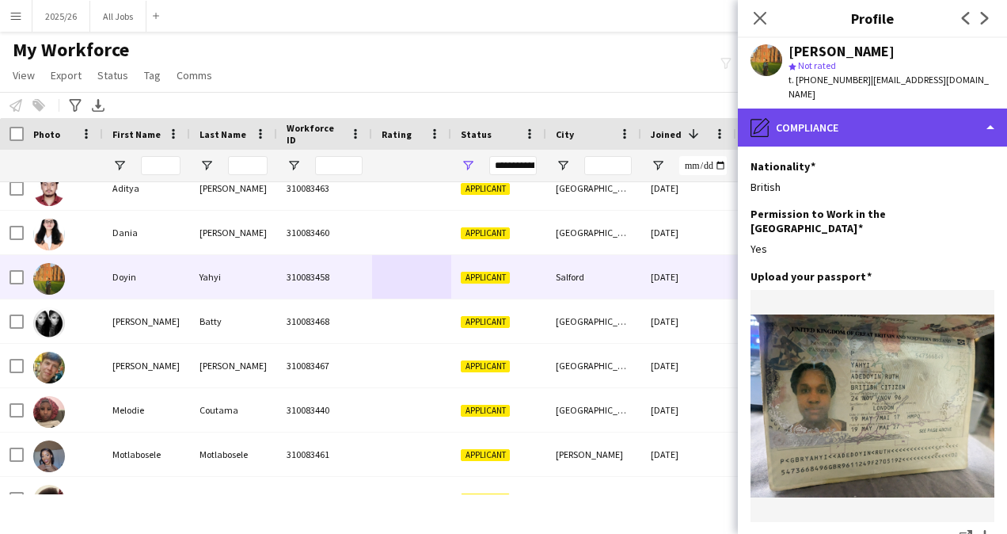
click at [869, 124] on div "pencil4 Compliance" at bounding box center [872, 127] width 269 height 38
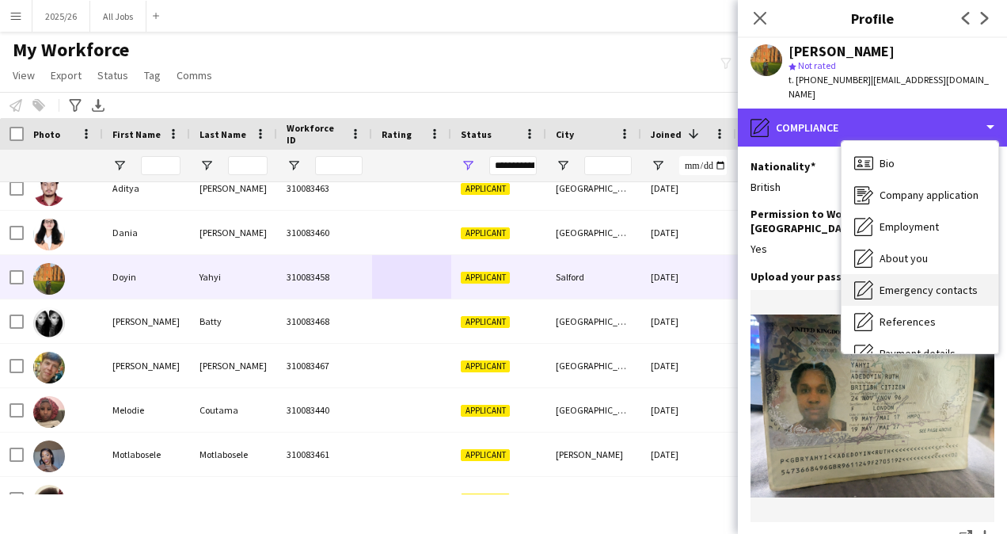
scroll to position [1, 0]
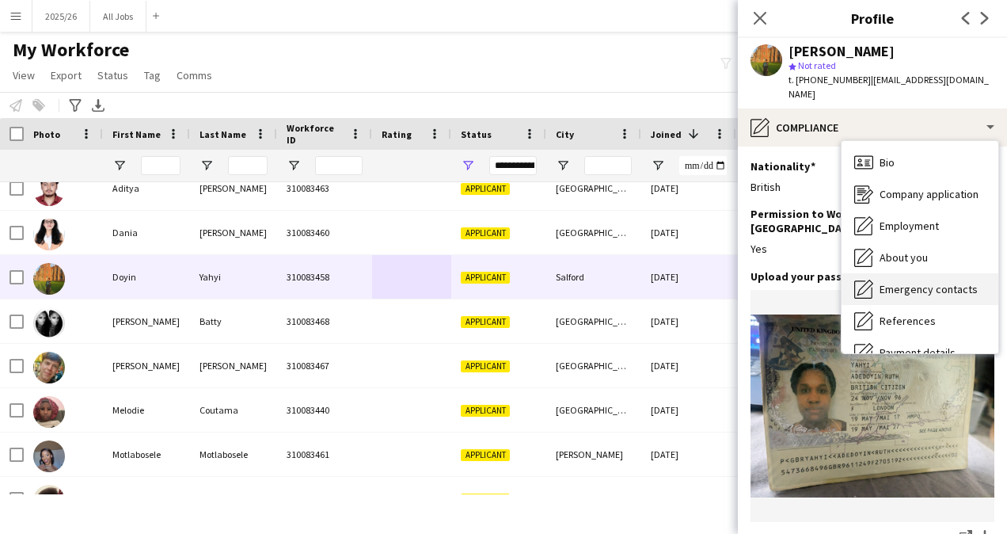
click at [912, 187] on span "Company application" at bounding box center [929, 194] width 99 height 14
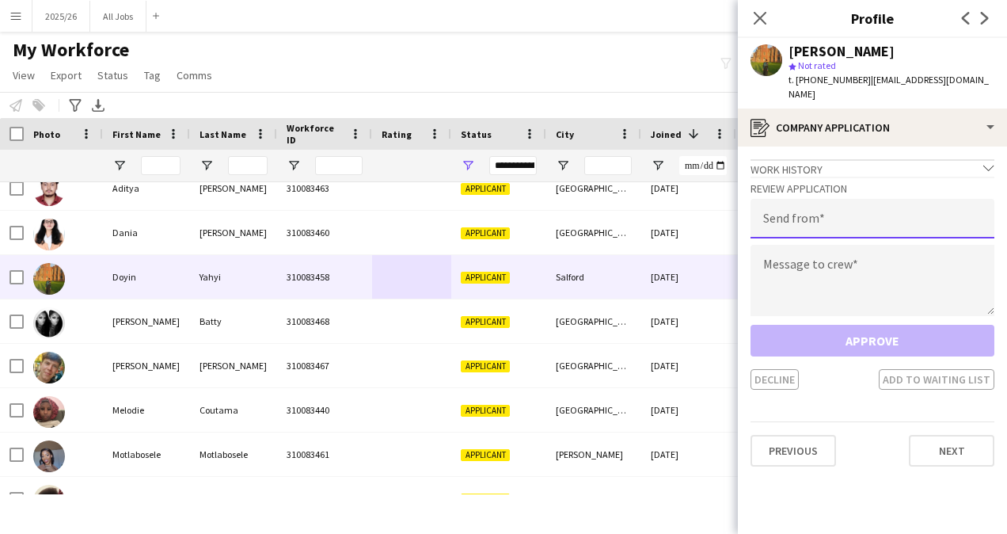
click at [850, 201] on input "email" at bounding box center [873, 219] width 244 height 40
type input "**********"
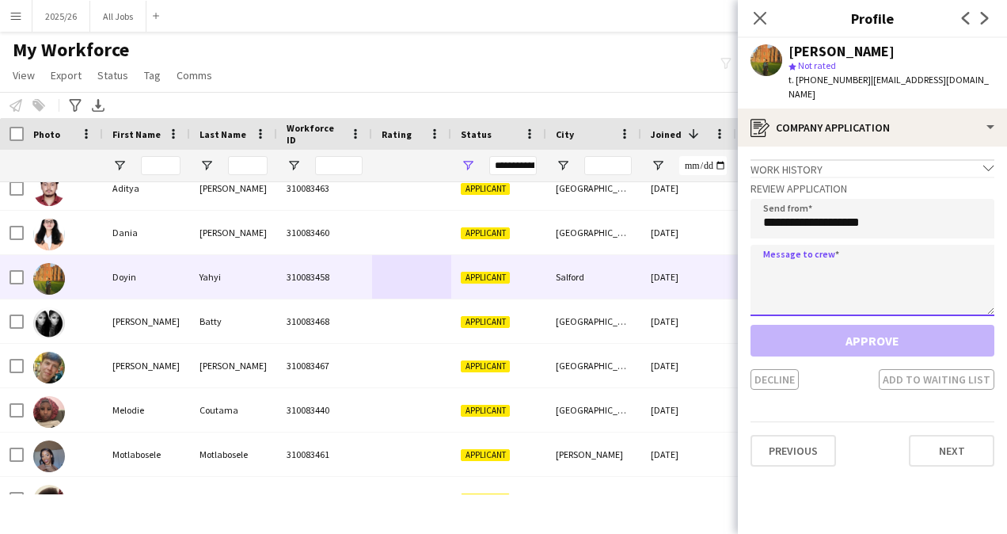
click at [835, 284] on textarea at bounding box center [873, 280] width 244 height 71
paste textarea "**********"
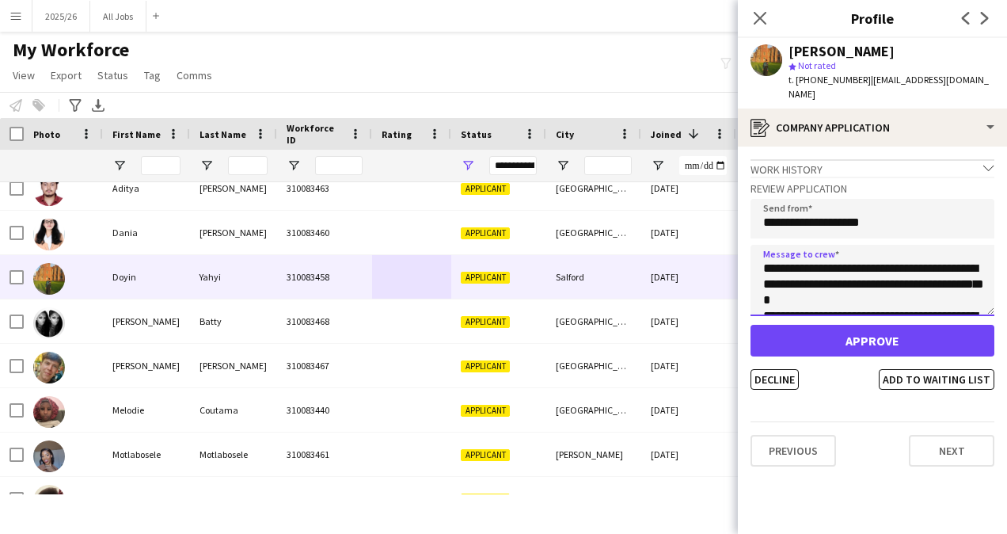
scroll to position [310, 0]
type textarea "**********"
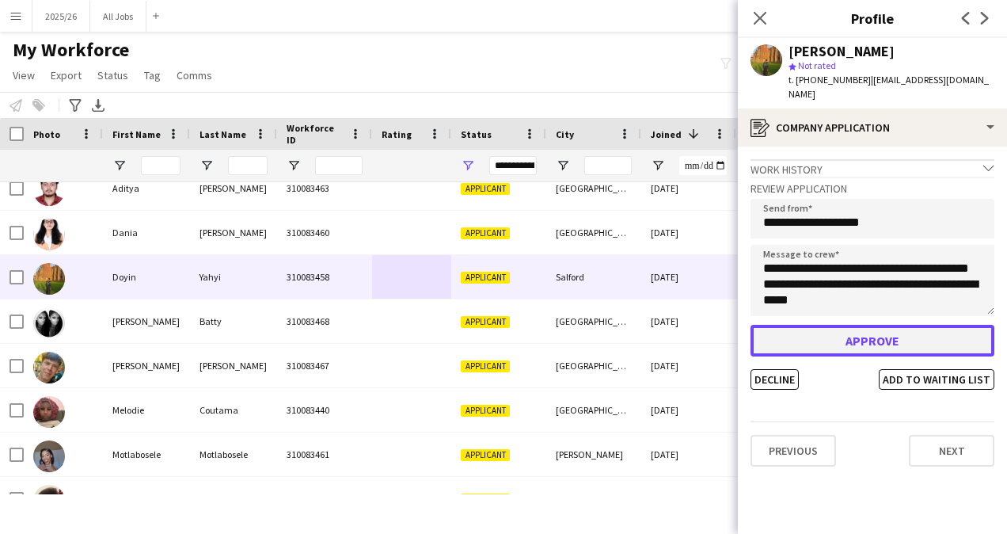
click at [860, 325] on button "Approve" at bounding box center [873, 341] width 244 height 32
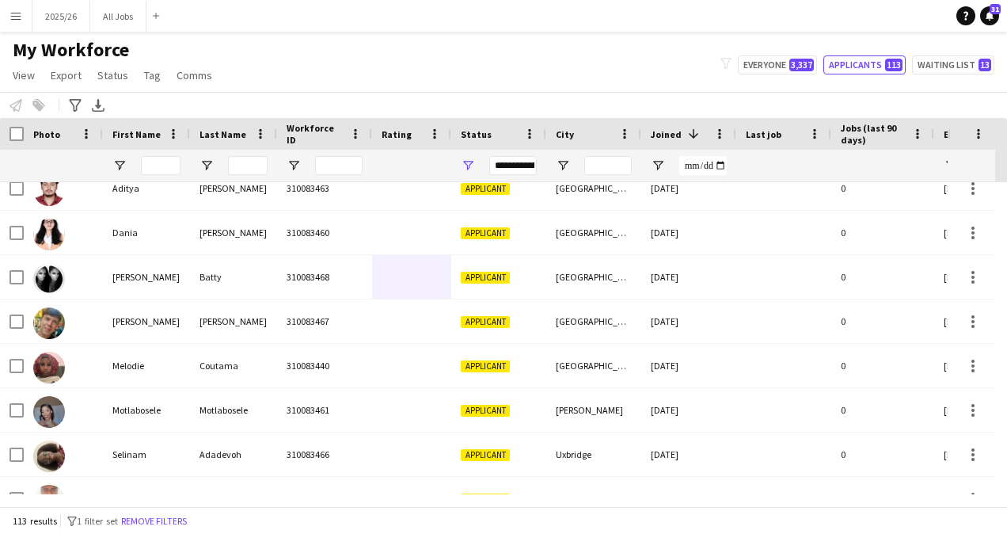
drag, startPoint x: 47, startPoint y: 13, endPoint x: 388, endPoint y: 20, distance: 341.4
click at [393, 17] on app-navbar "Menu Boards Boards Boards All jobs Status Workforce Workforce My Workforce Recr…" at bounding box center [503, 16] width 1007 height 32
drag, startPoint x: 54, startPoint y: 10, endPoint x: 385, endPoint y: 48, distance: 333.1
click at [385, 48] on div "My Workforce View Views Default view New view Update view Delete view Edit name…" at bounding box center [503, 65] width 1007 height 54
drag, startPoint x: 69, startPoint y: 0, endPoint x: 53, endPoint y: 13, distance: 20.3
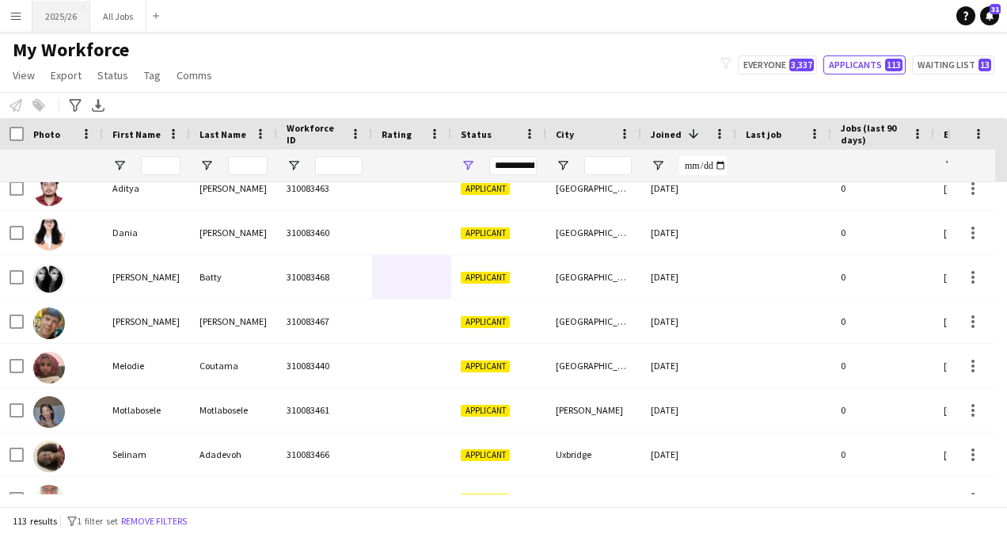
click at [53, 13] on button "2025/26 Close" at bounding box center [61, 16] width 58 height 31
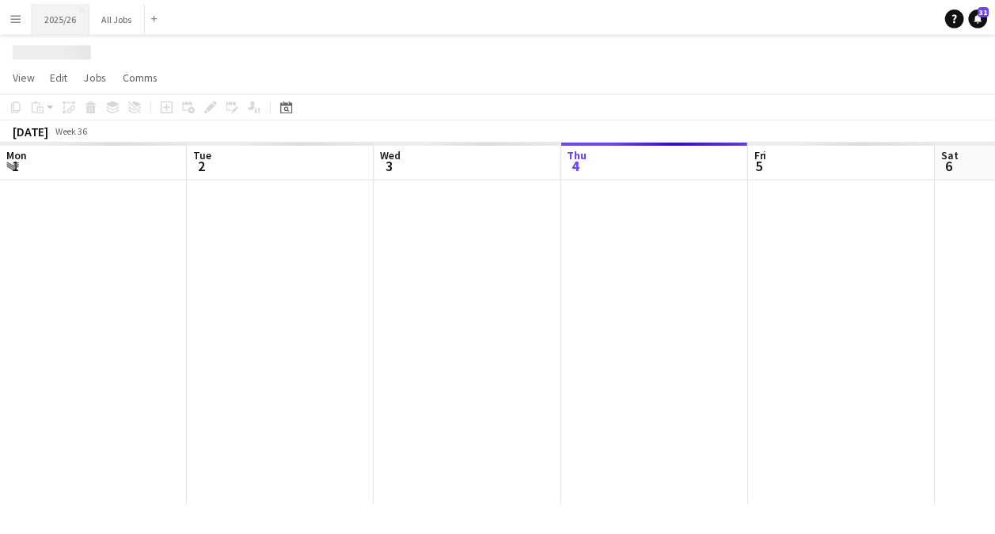
scroll to position [0, 379]
